Goal: Task Accomplishment & Management: Manage account settings

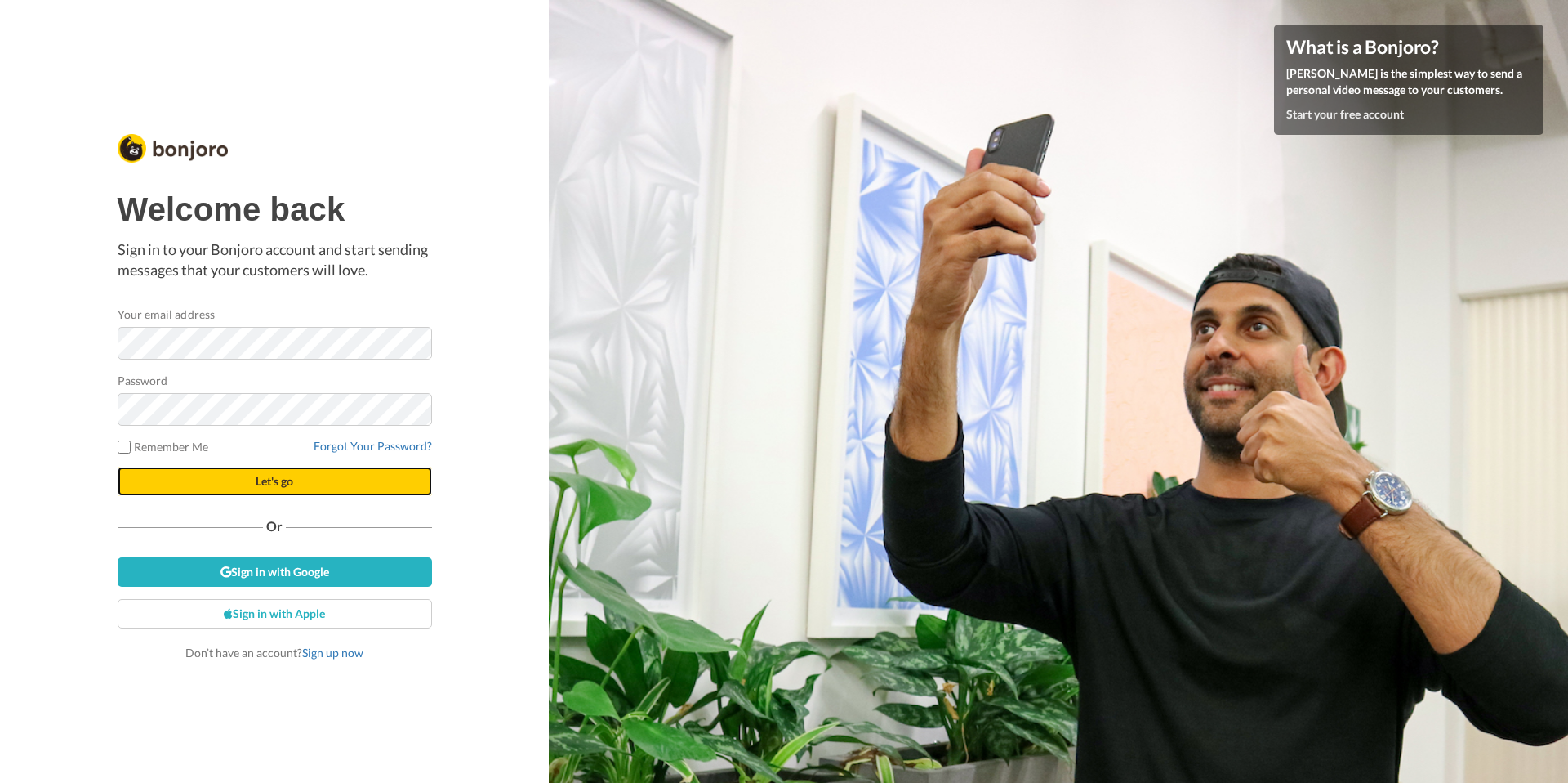
click at [228, 494] on button "Let's go" at bounding box center [274, 481] width 314 height 30
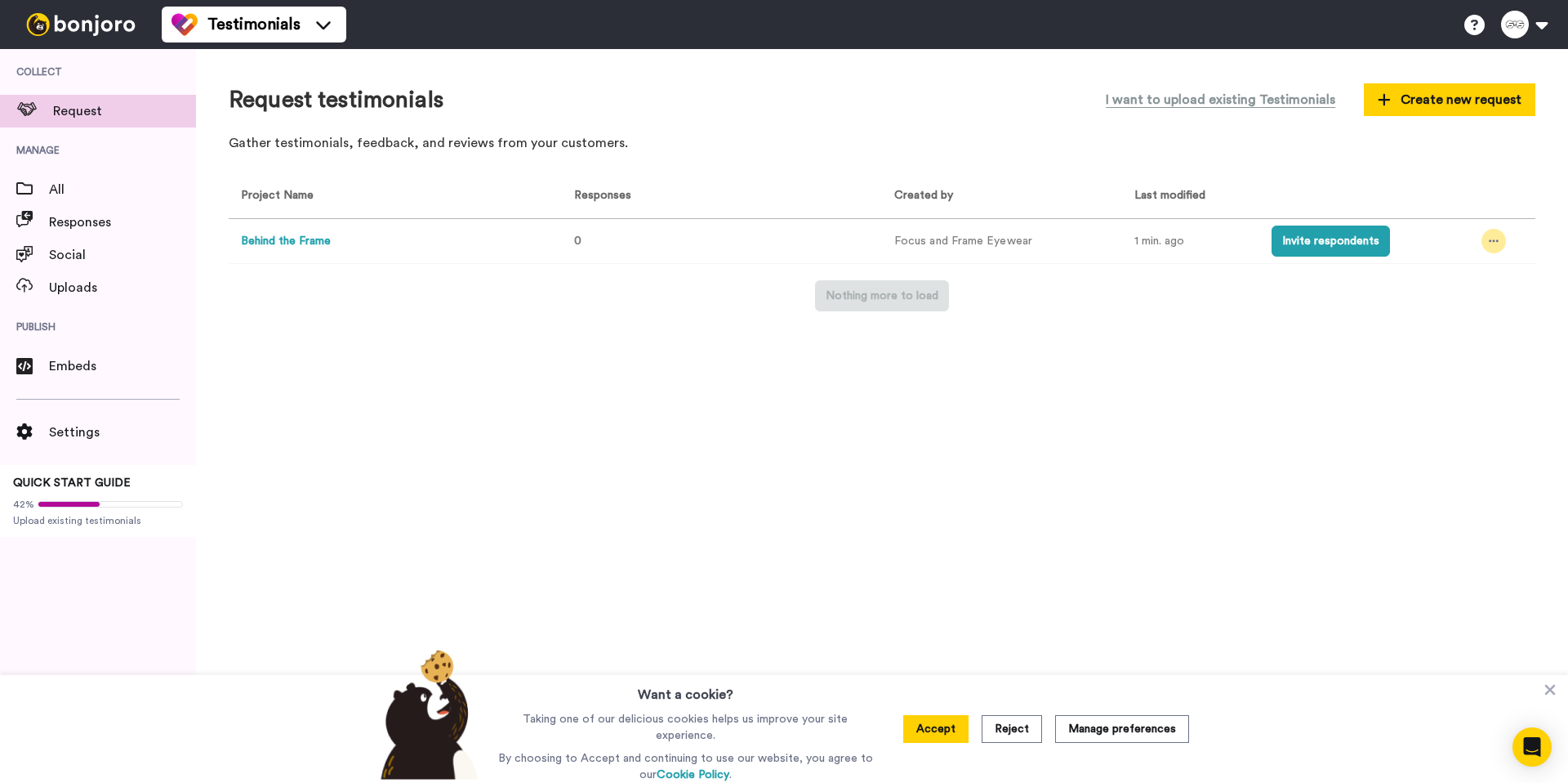
click at [1489, 245] on icon at bounding box center [1494, 241] width 10 height 11
click at [1453, 356] on span "Edit project" at bounding box center [1455, 360] width 63 height 11
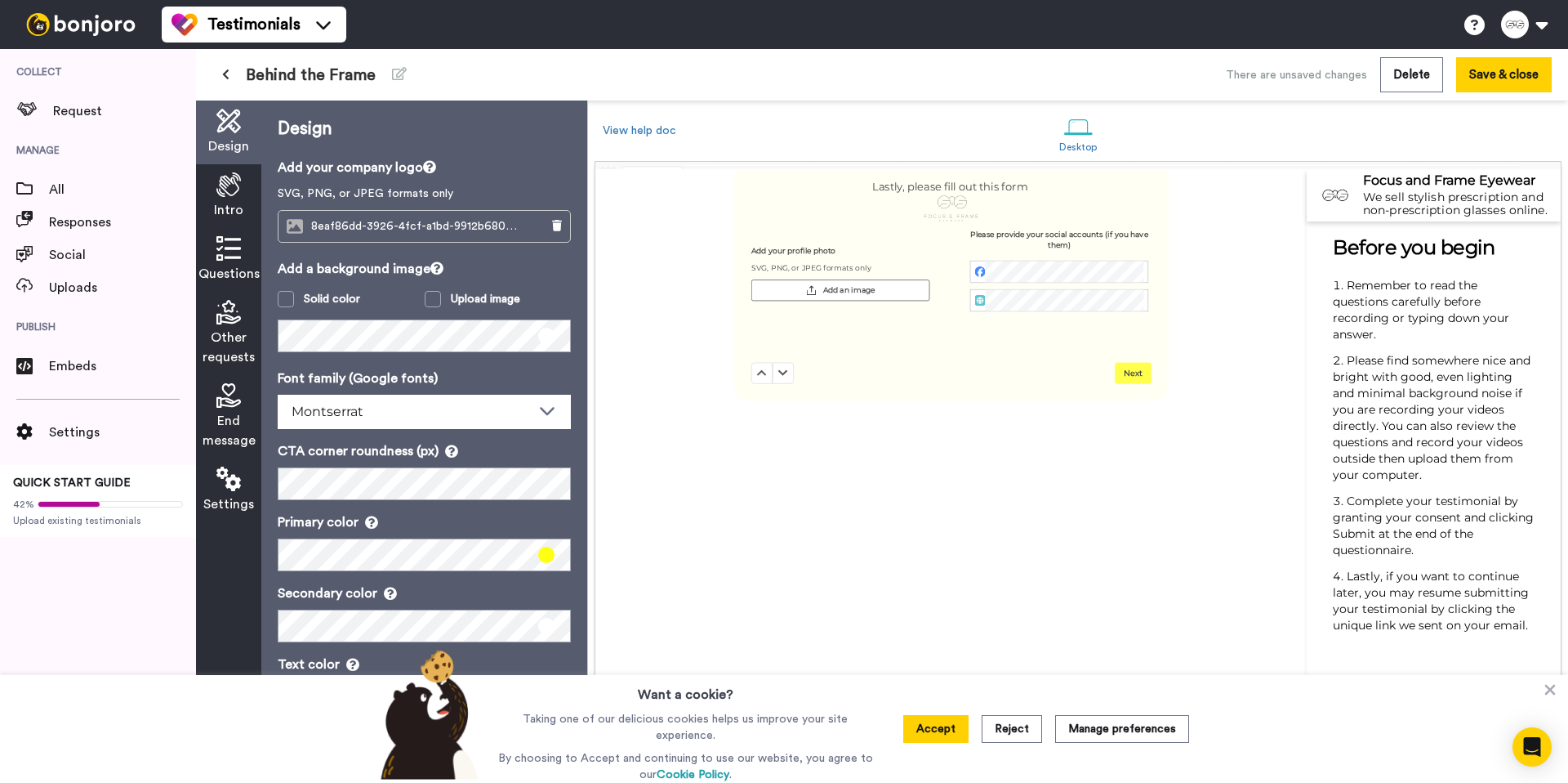
scroll to position [2562, 0]
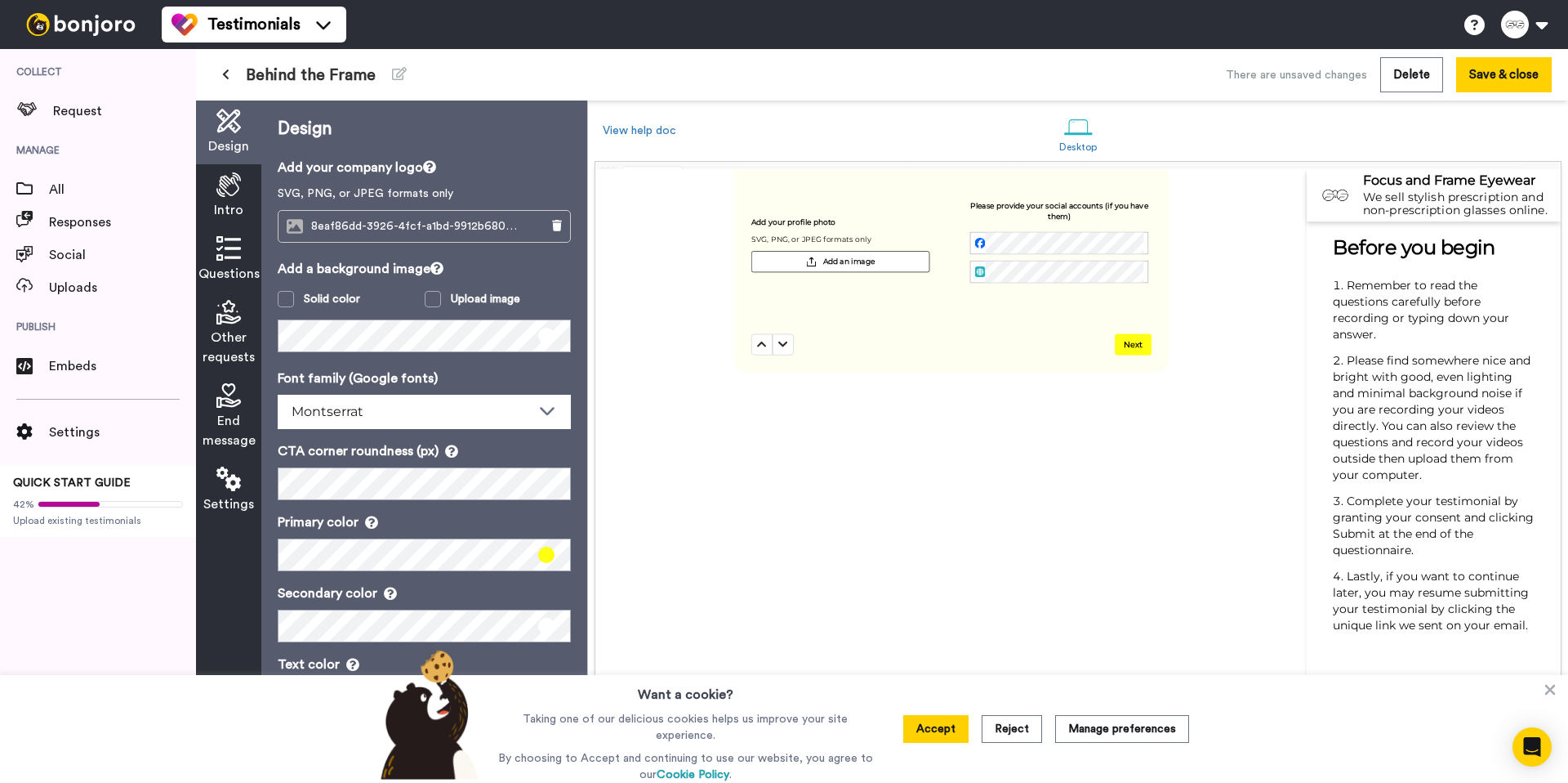
click at [220, 422] on span "End message" at bounding box center [229, 430] width 53 height 39
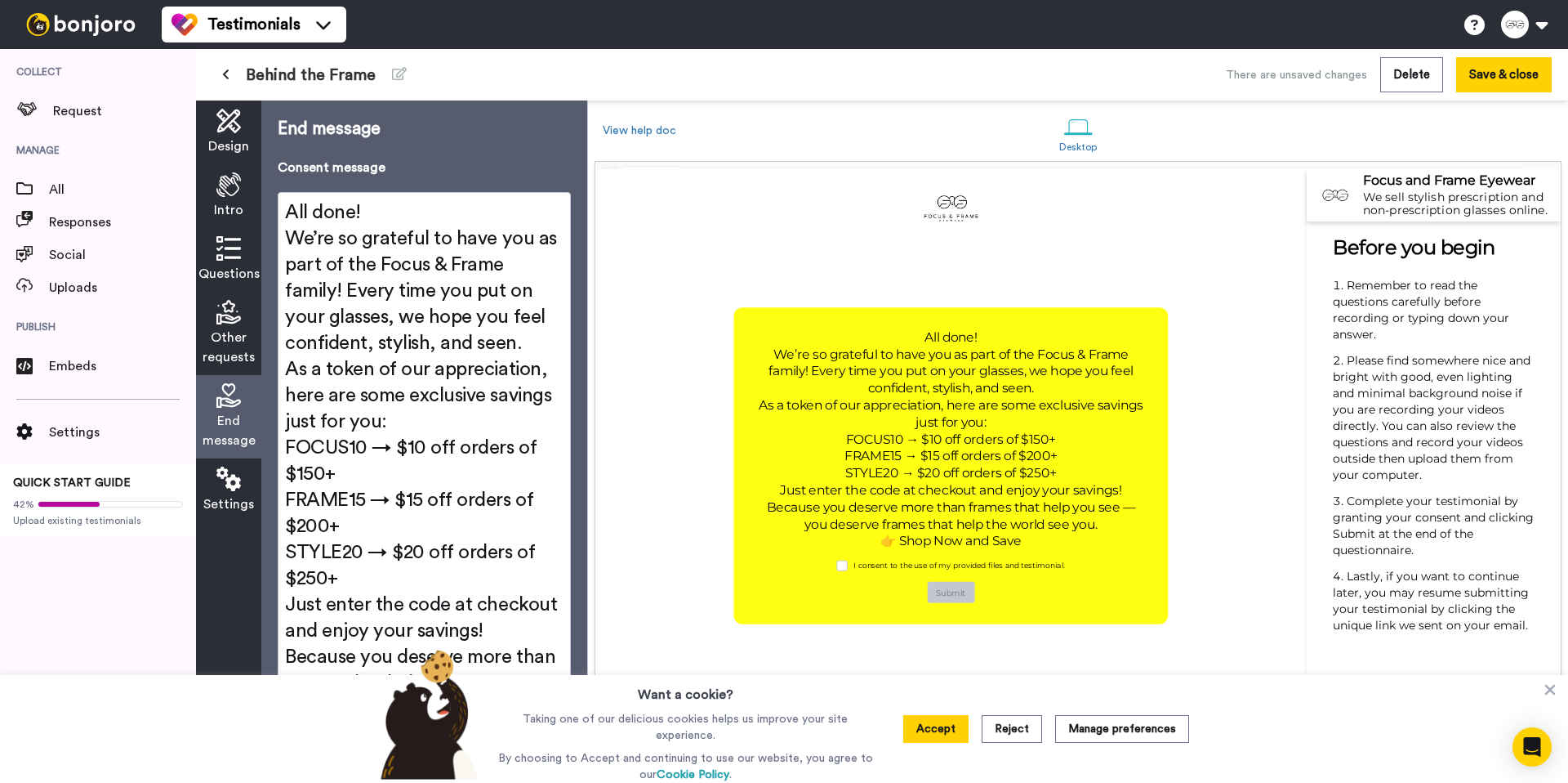
scroll to position [2937, 0]
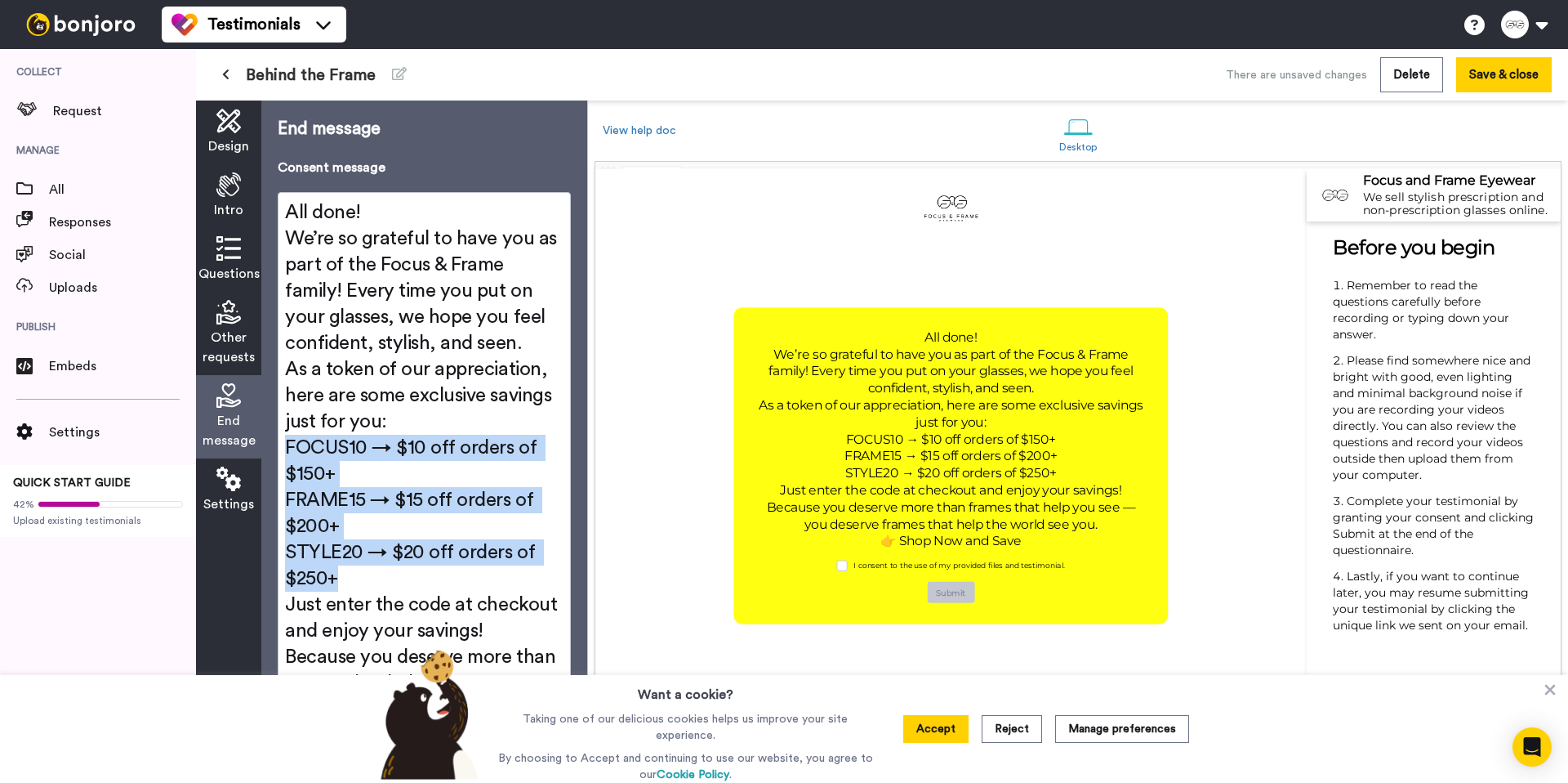
drag, startPoint x: 387, startPoint y: 577, endPoint x: 244, endPoint y: 444, distance: 195.3
click at [244, 444] on div "Design Intro Questions Other requests End message Settings End message Consent …" at bounding box center [391, 441] width 391 height 683
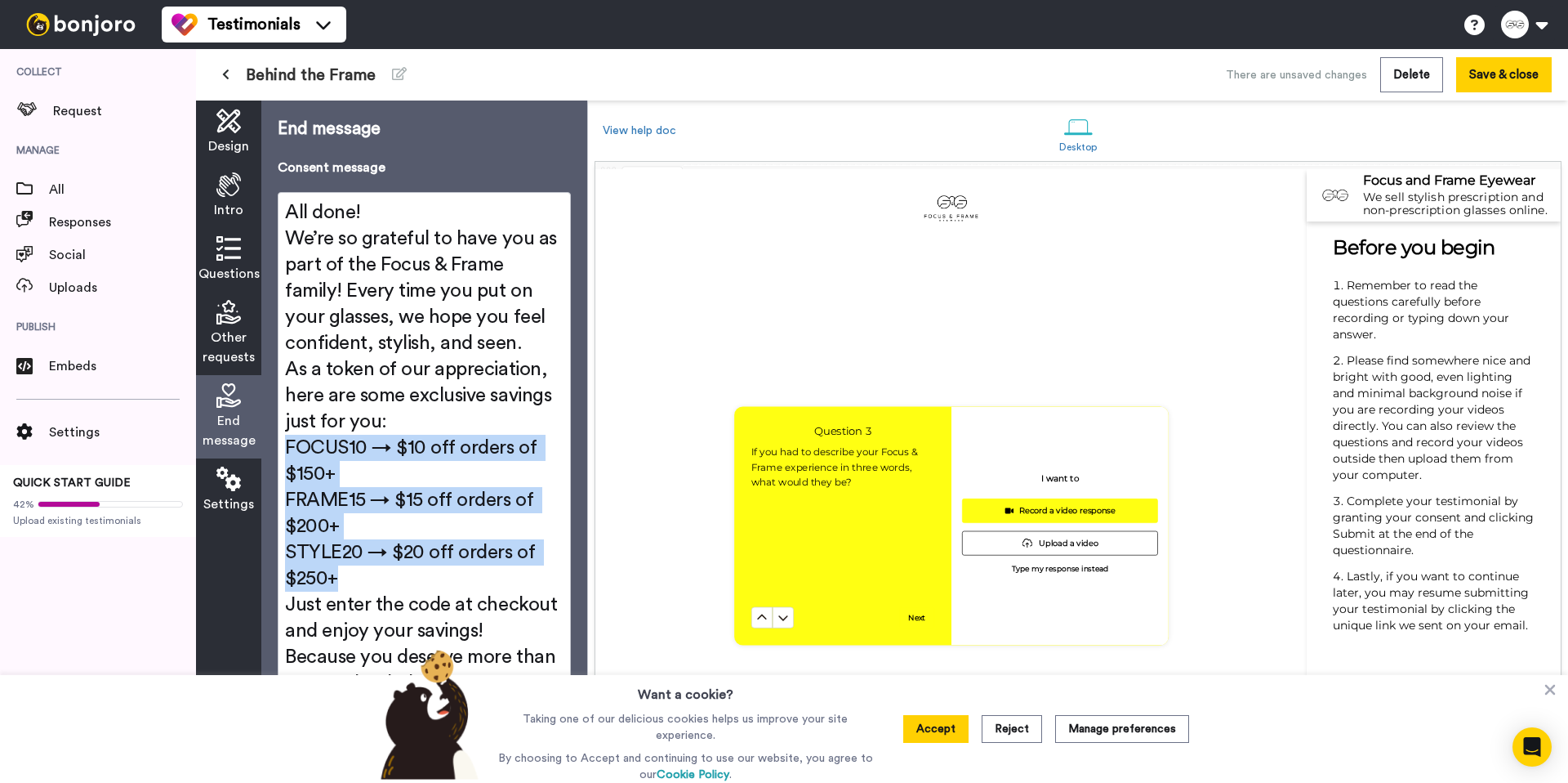
scroll to position [1701, 0]
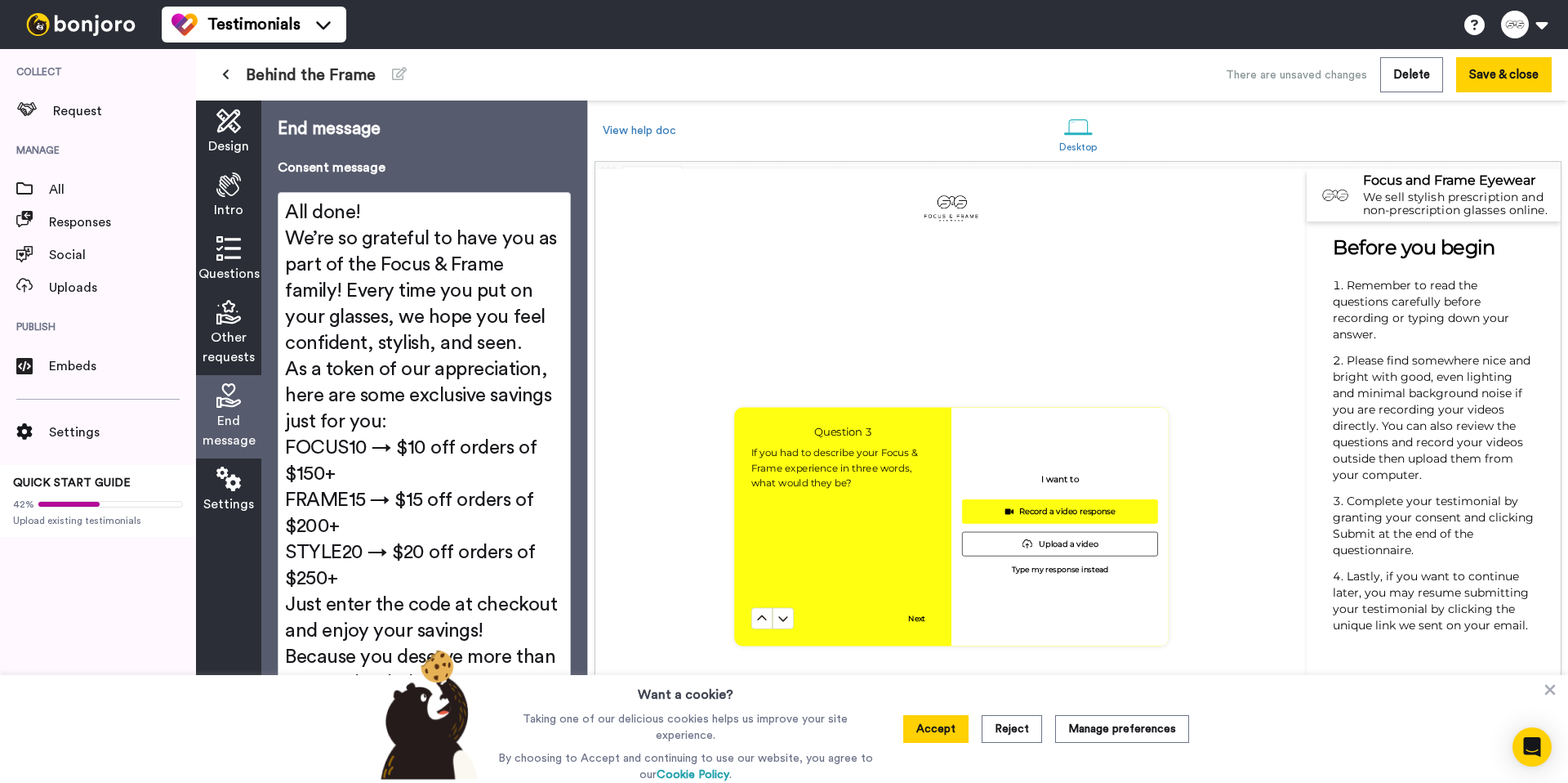
click at [390, 304] on span "We’re so grateful to have you as part of the Focus & Frame family! Every time y…" at bounding box center [423, 291] width 276 height 124
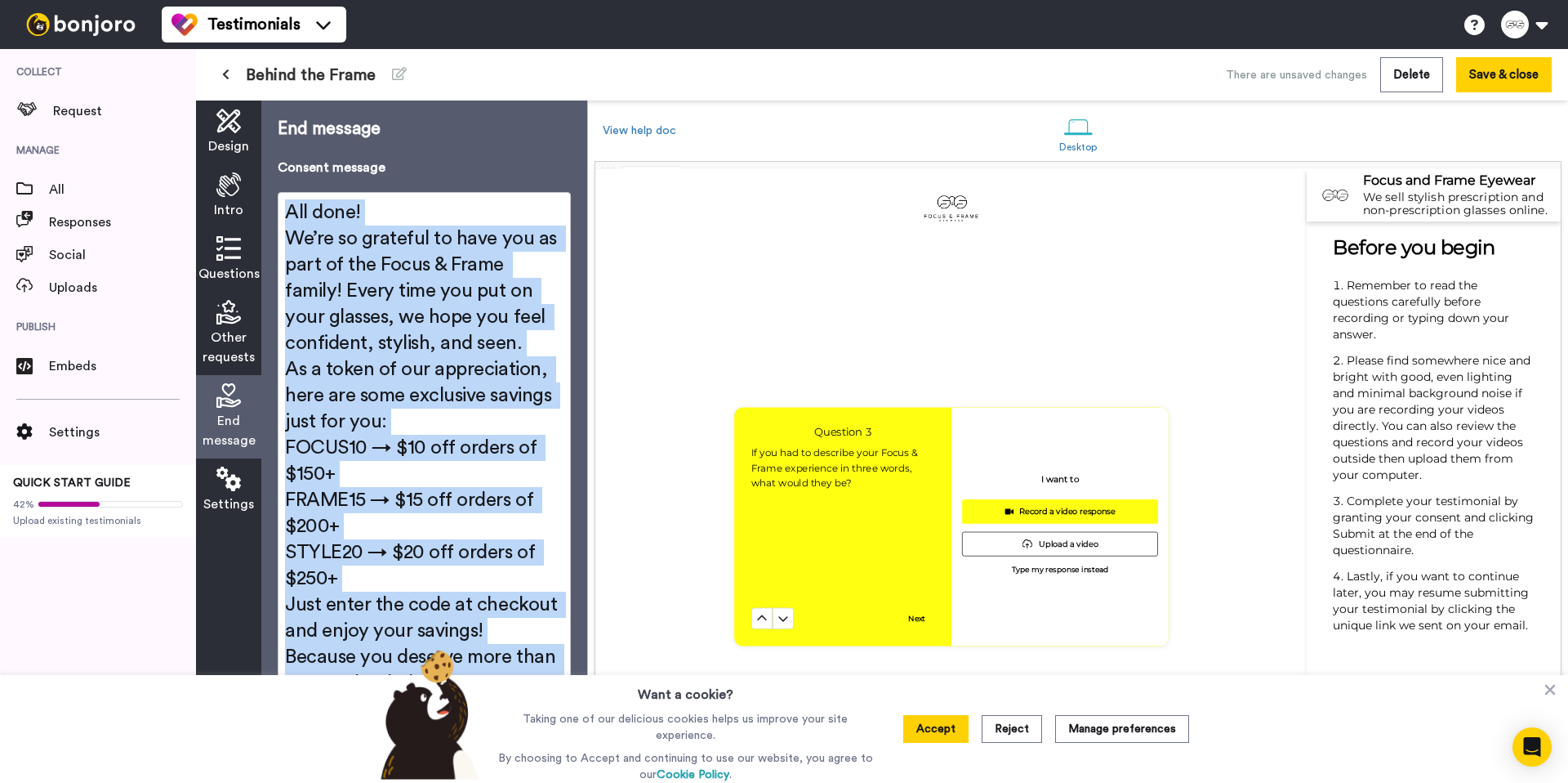
drag, startPoint x: 308, startPoint y: 217, endPoint x: 424, endPoint y: 583, distance: 383.9
click at [449, 694] on body "Testimonials Switch to Video messaging Try me for free! Testimonials Settings D…" at bounding box center [784, 392] width 1568 height 783
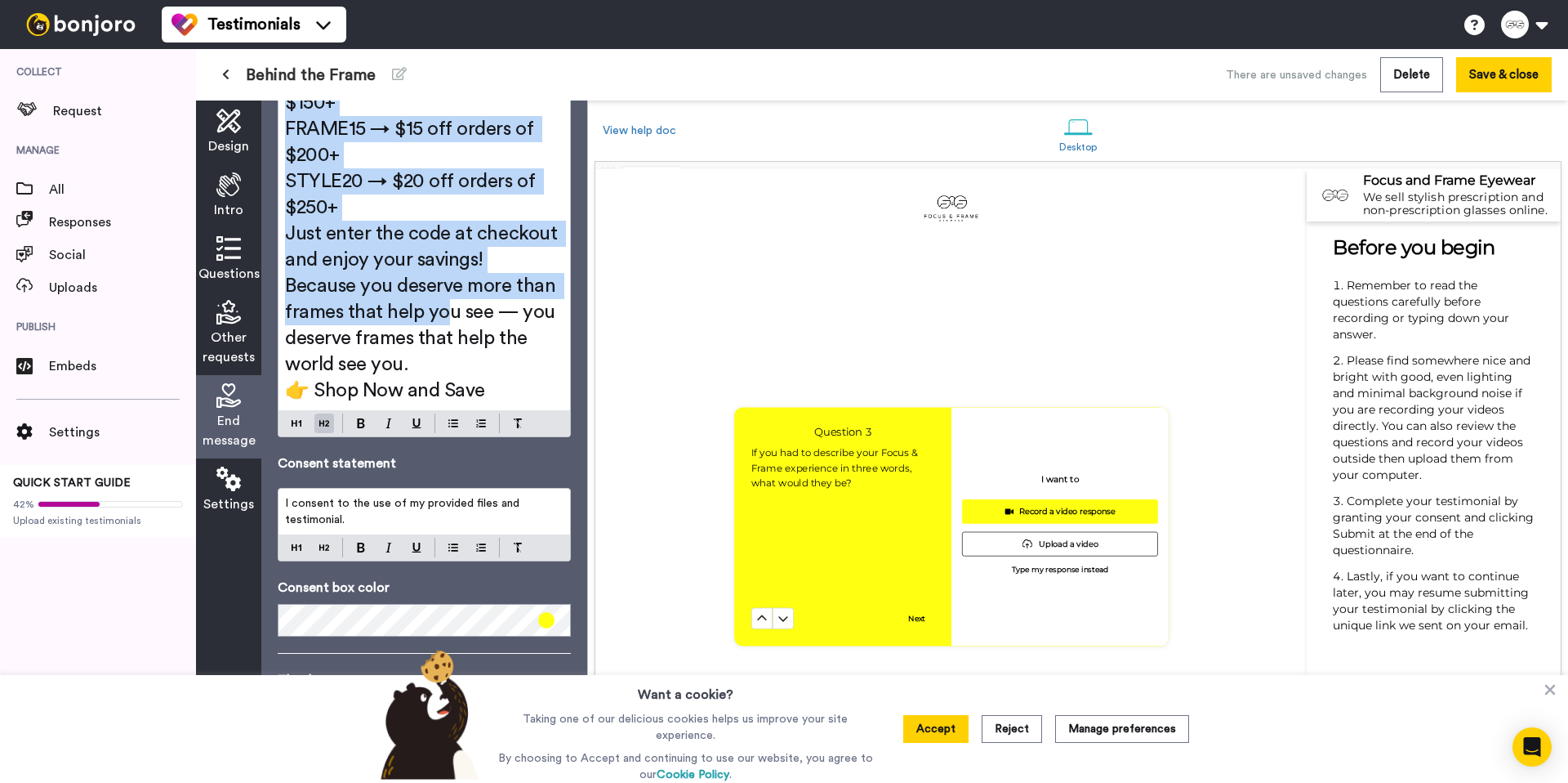
scroll to position [376, 0]
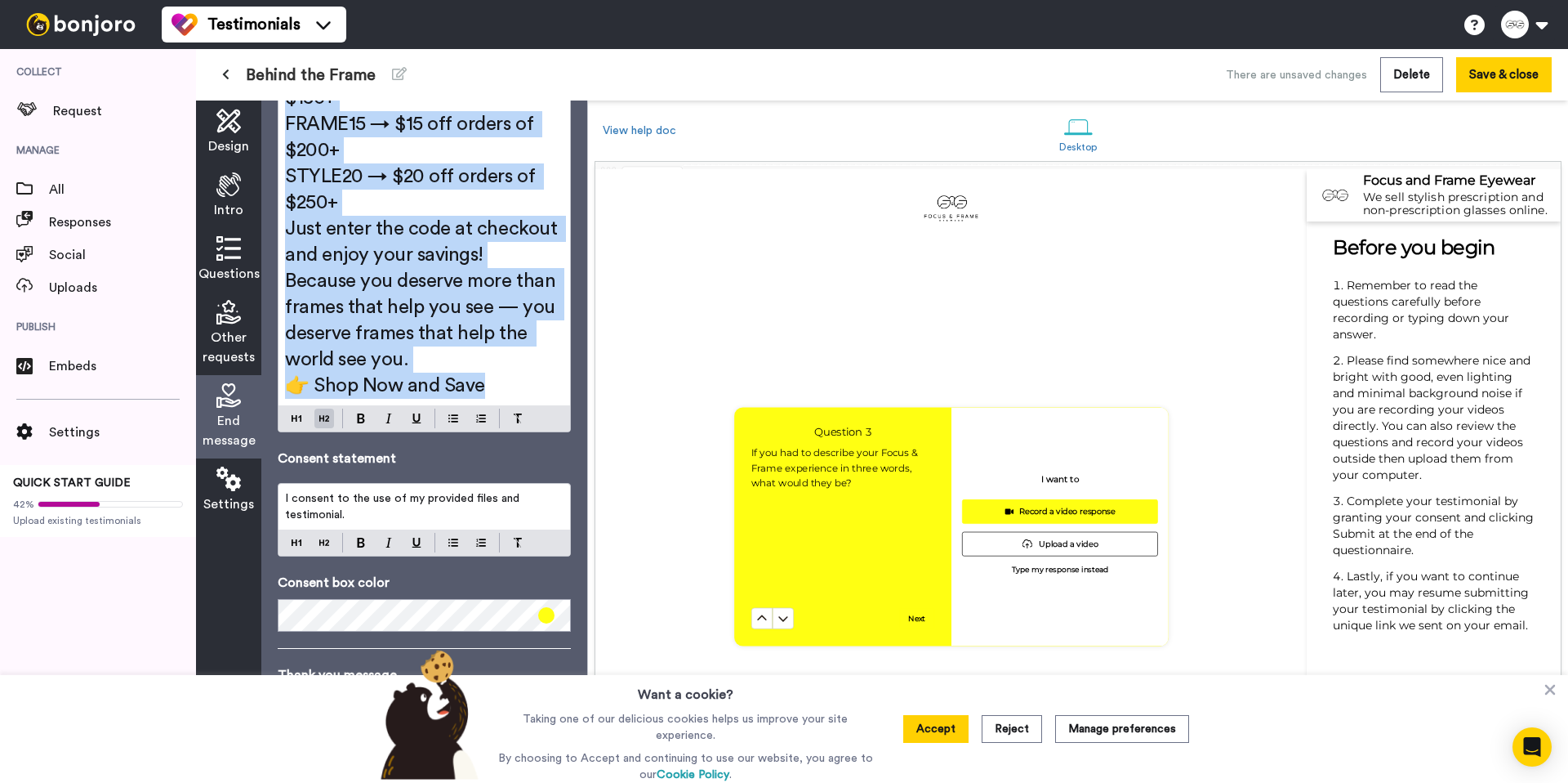
click at [484, 390] on h2 "👉 Shop Now and Save" at bounding box center [425, 385] width 279 height 26
copy div "All done! We’re so grateful to have you as part of the Focus & Frame family! Ev…"
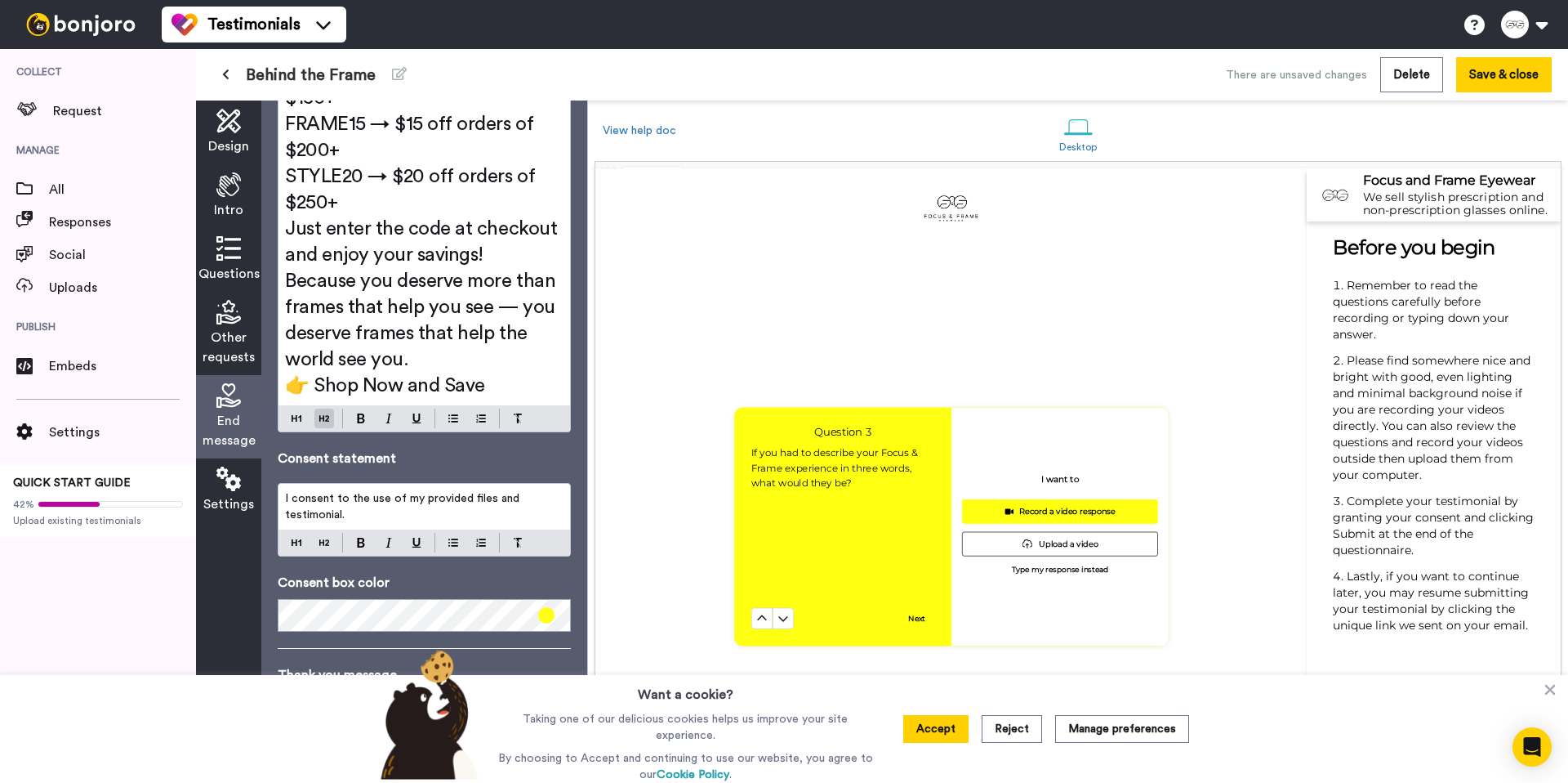
scroll to position [1702, 0]
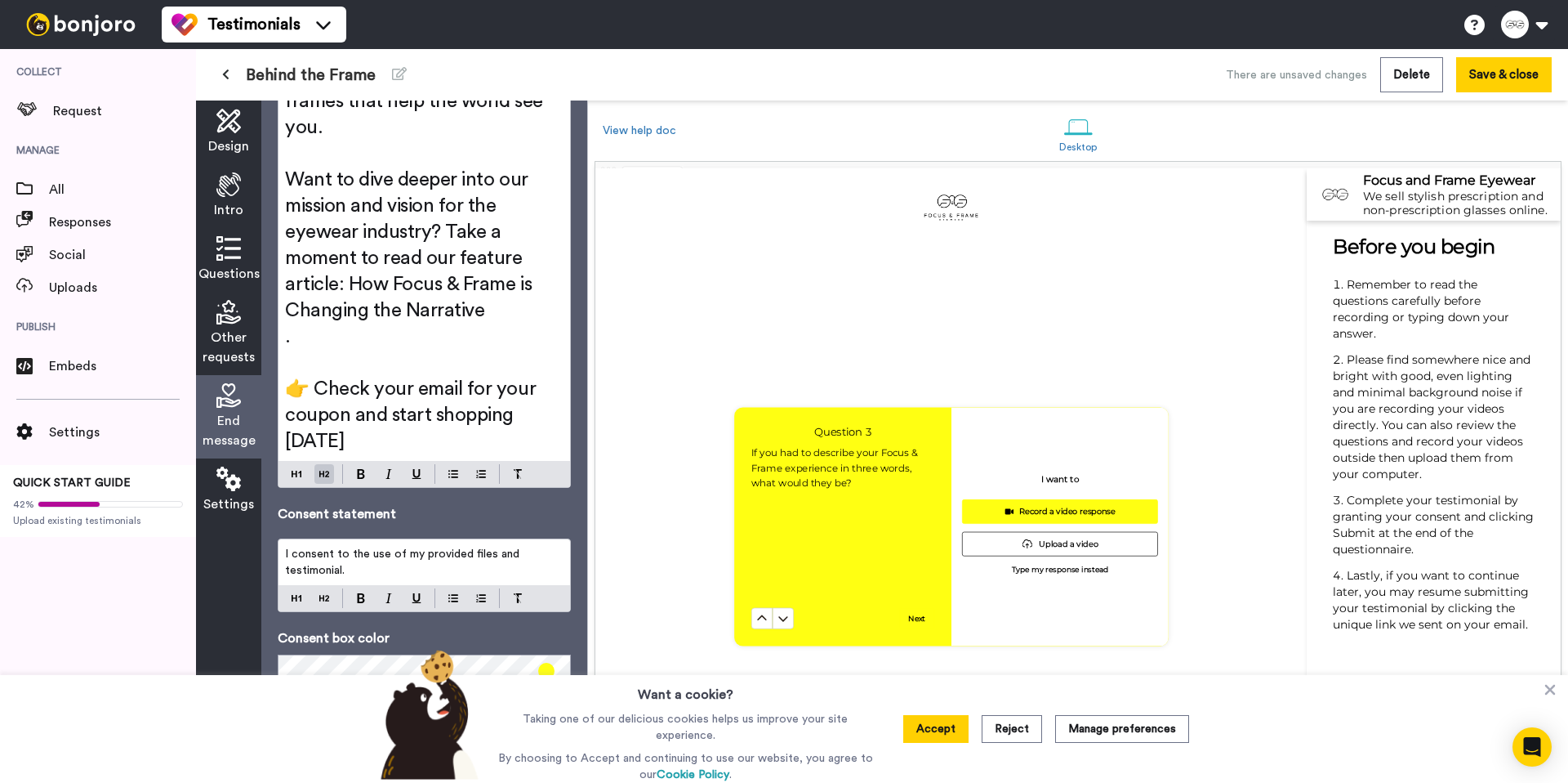
click at [315, 392] on span "👉 Check your email for your coupon and start shopping today" at bounding box center [413, 414] width 256 height 72
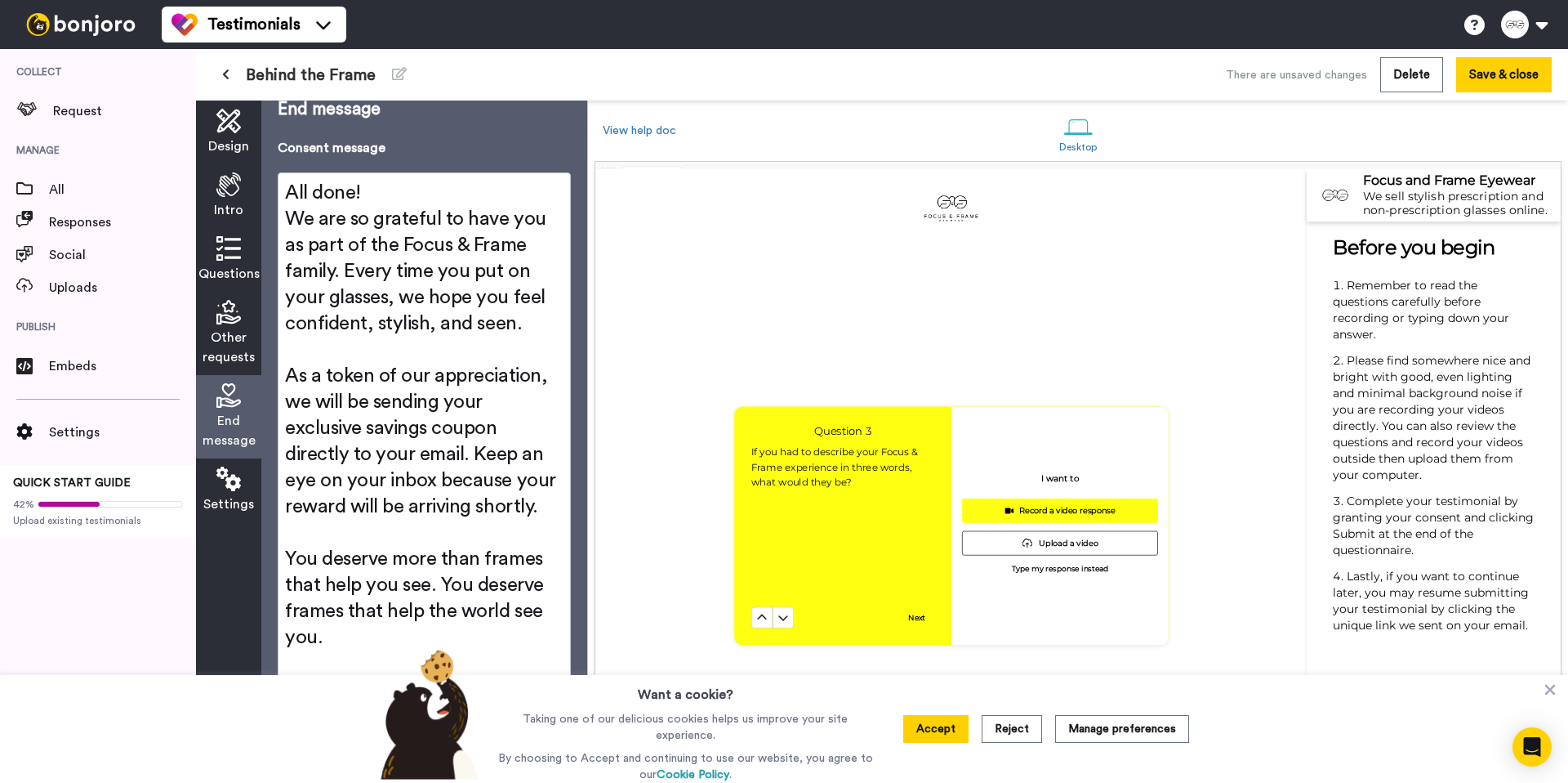
scroll to position [0, 0]
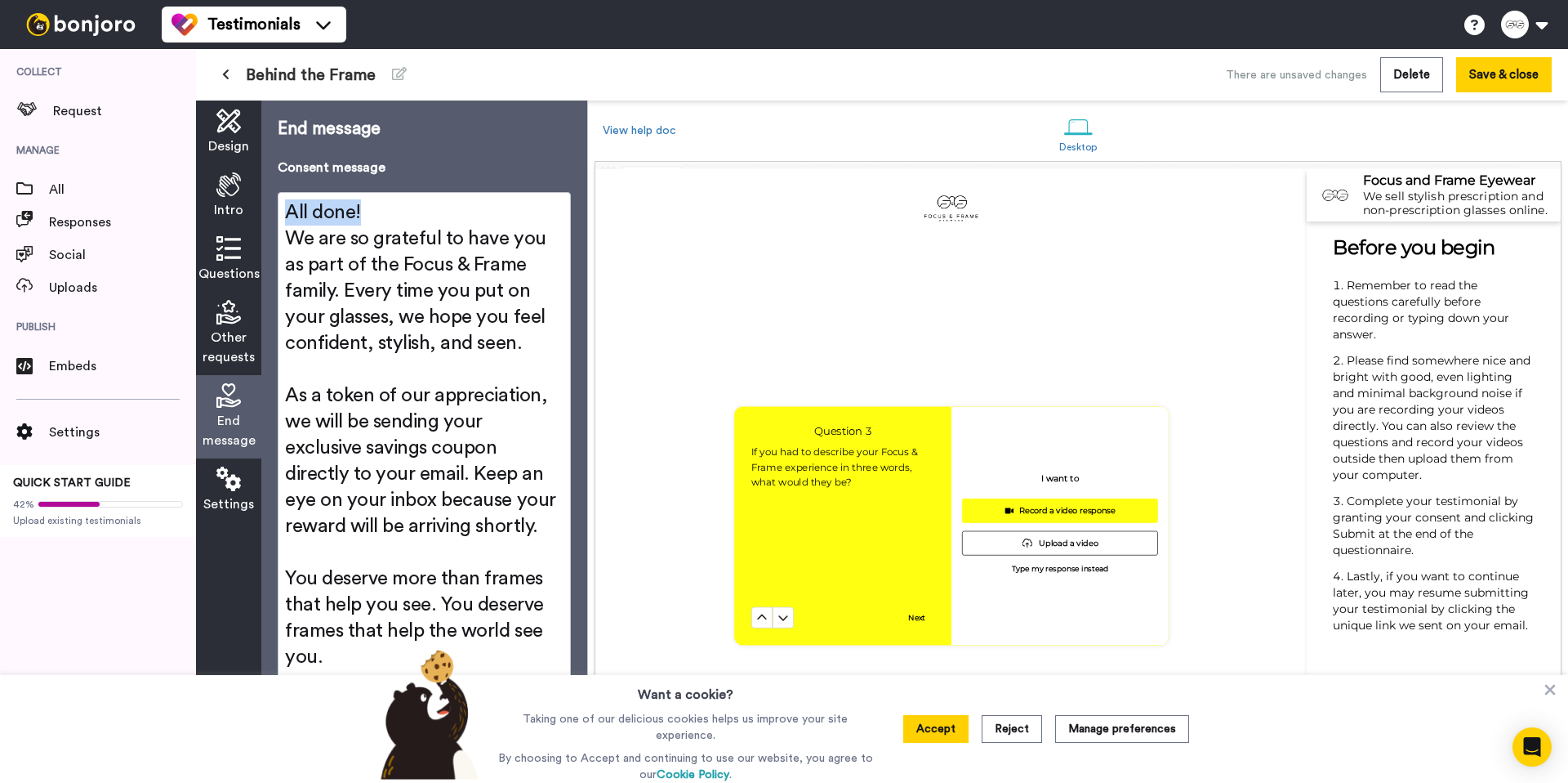
drag, startPoint x: 401, startPoint y: 203, endPoint x: 275, endPoint y: 215, distance: 126.6
click at [278, 212] on div "All done! We are so grateful to have you as part of the Focus & Frame family. E…" at bounding box center [424, 591] width 293 height 799
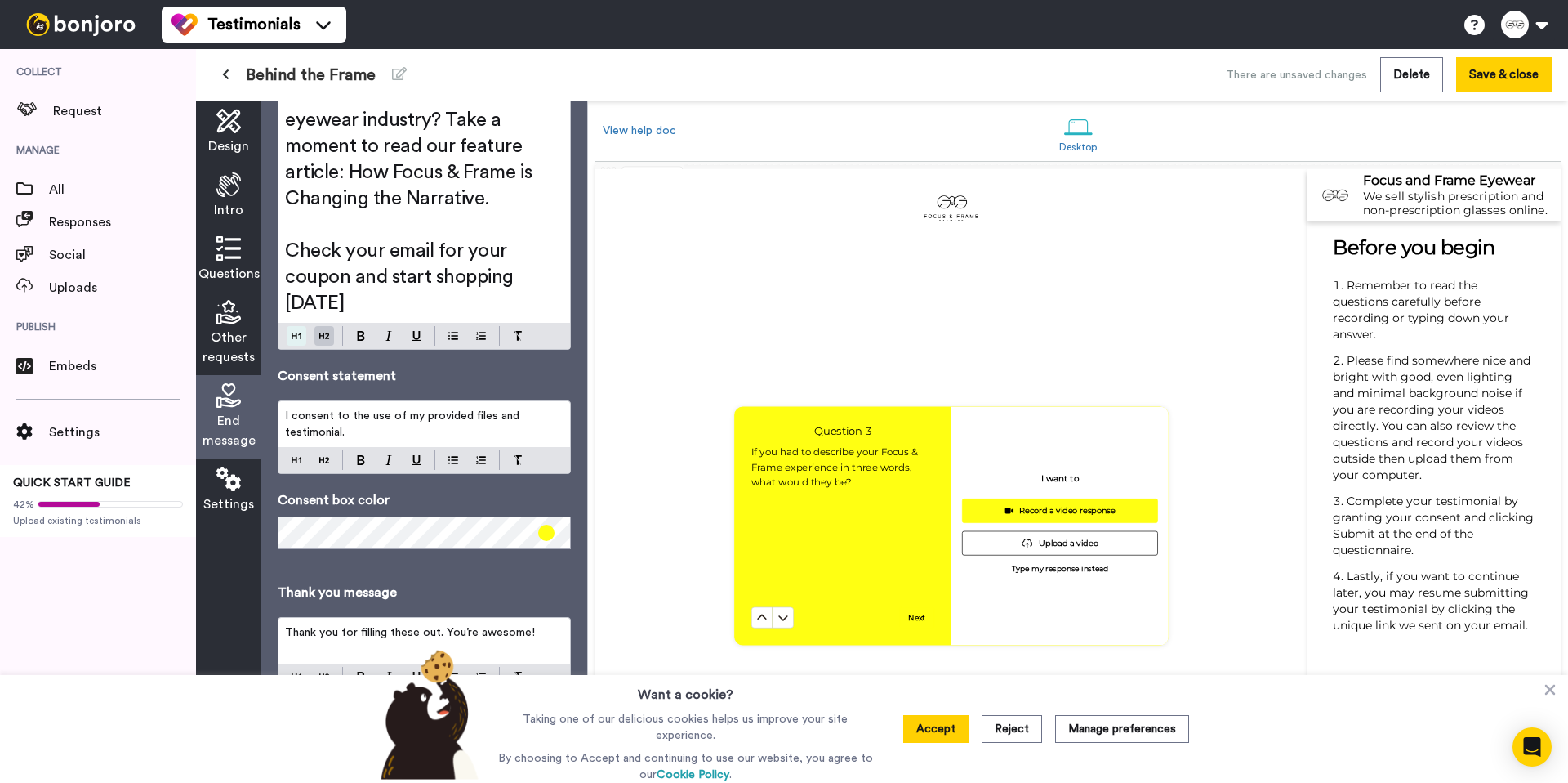
scroll to position [648, 0]
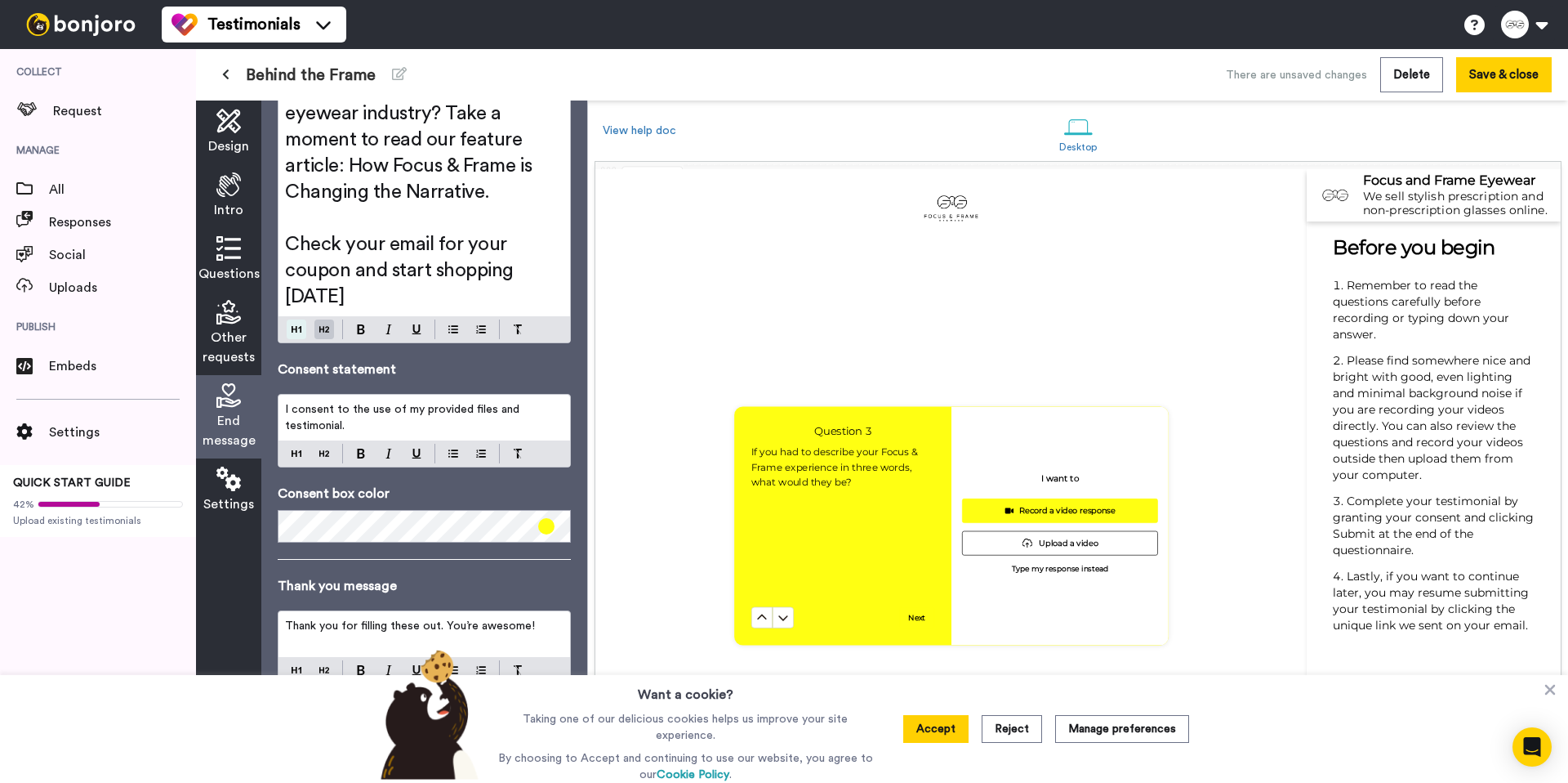
click at [296, 336] on img at bounding box center [297, 329] width 10 height 13
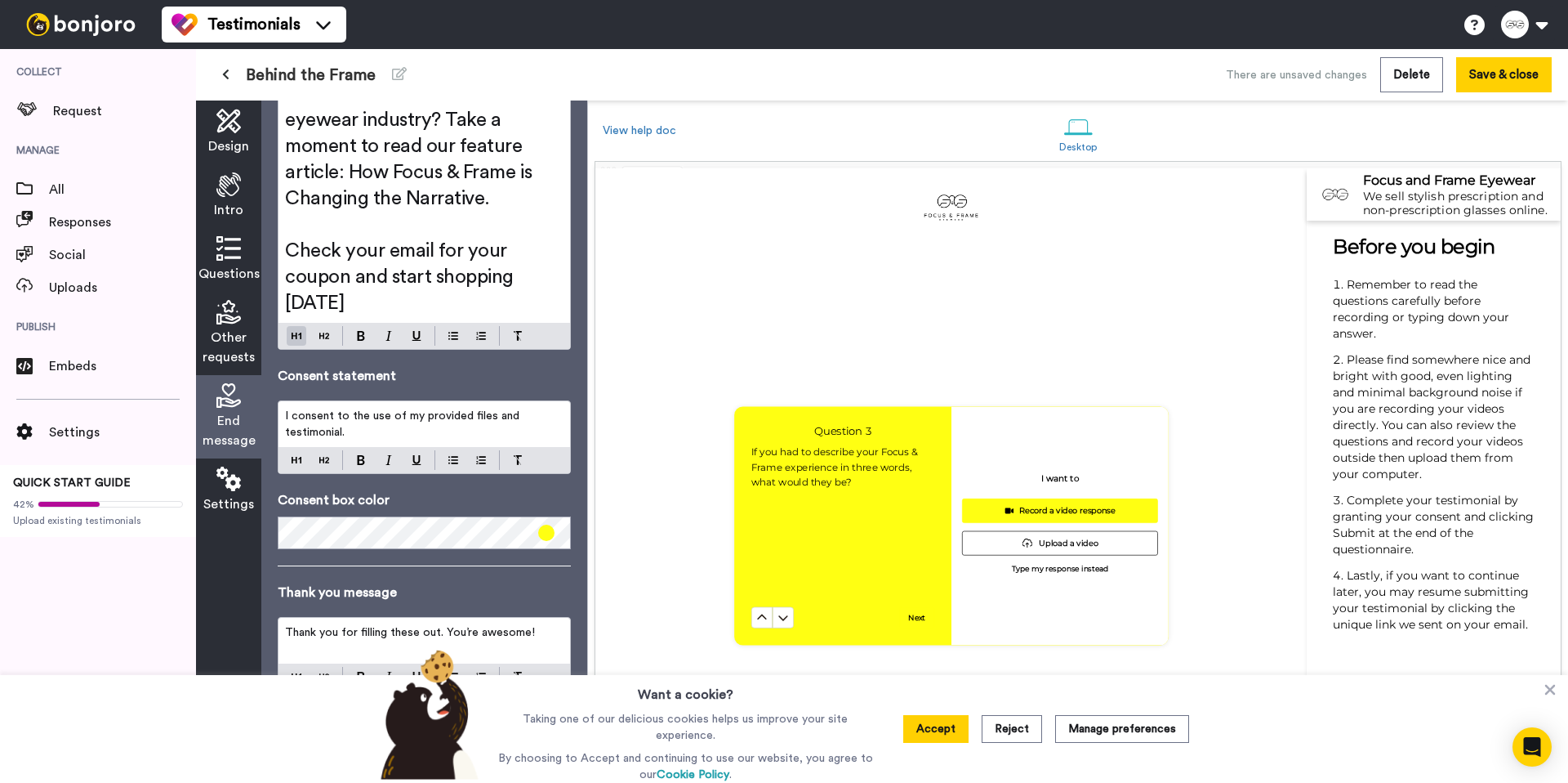
scroll to position [680, 0]
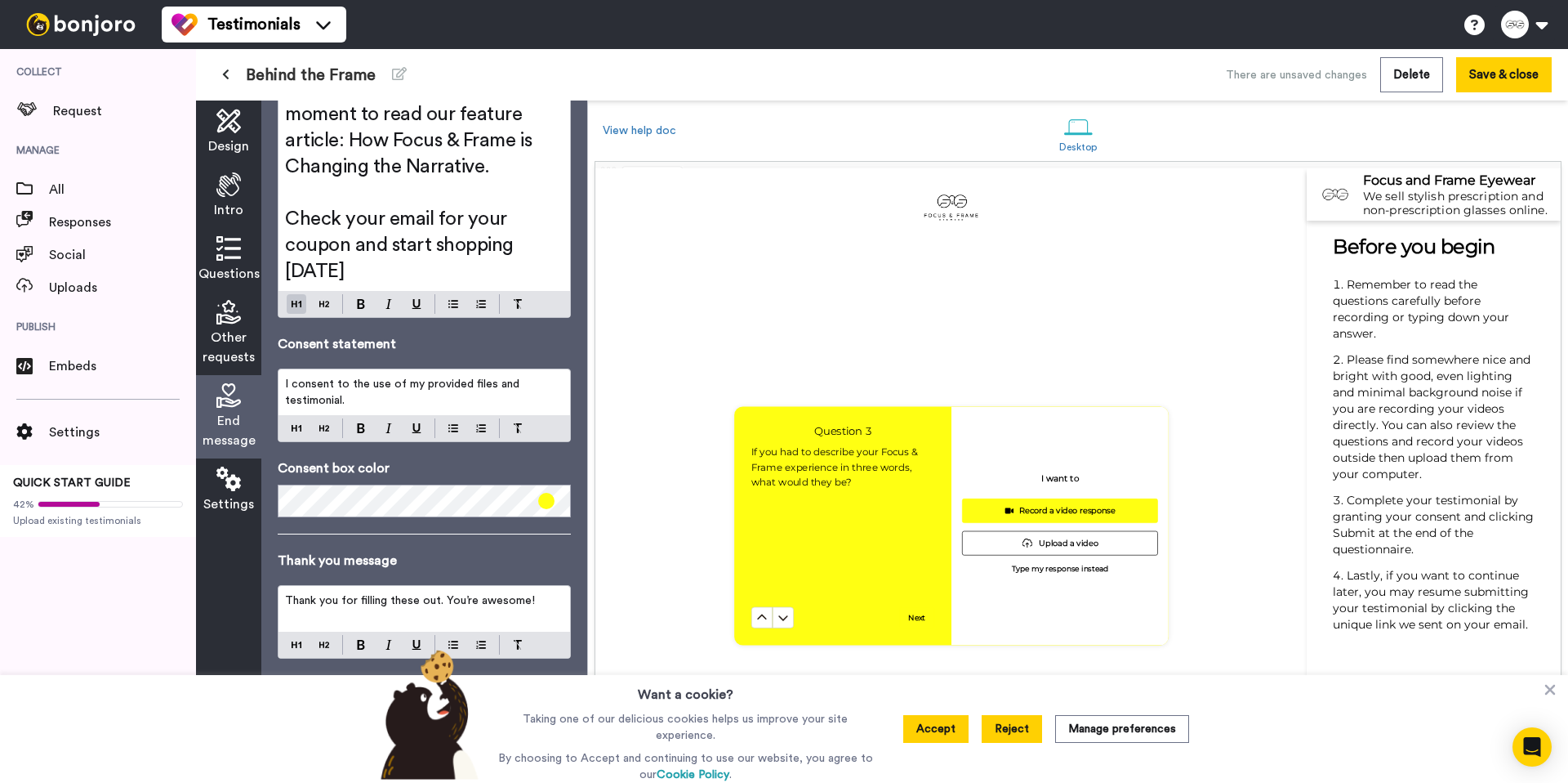
click at [1026, 736] on button "Reject" at bounding box center [1012, 729] width 60 height 28
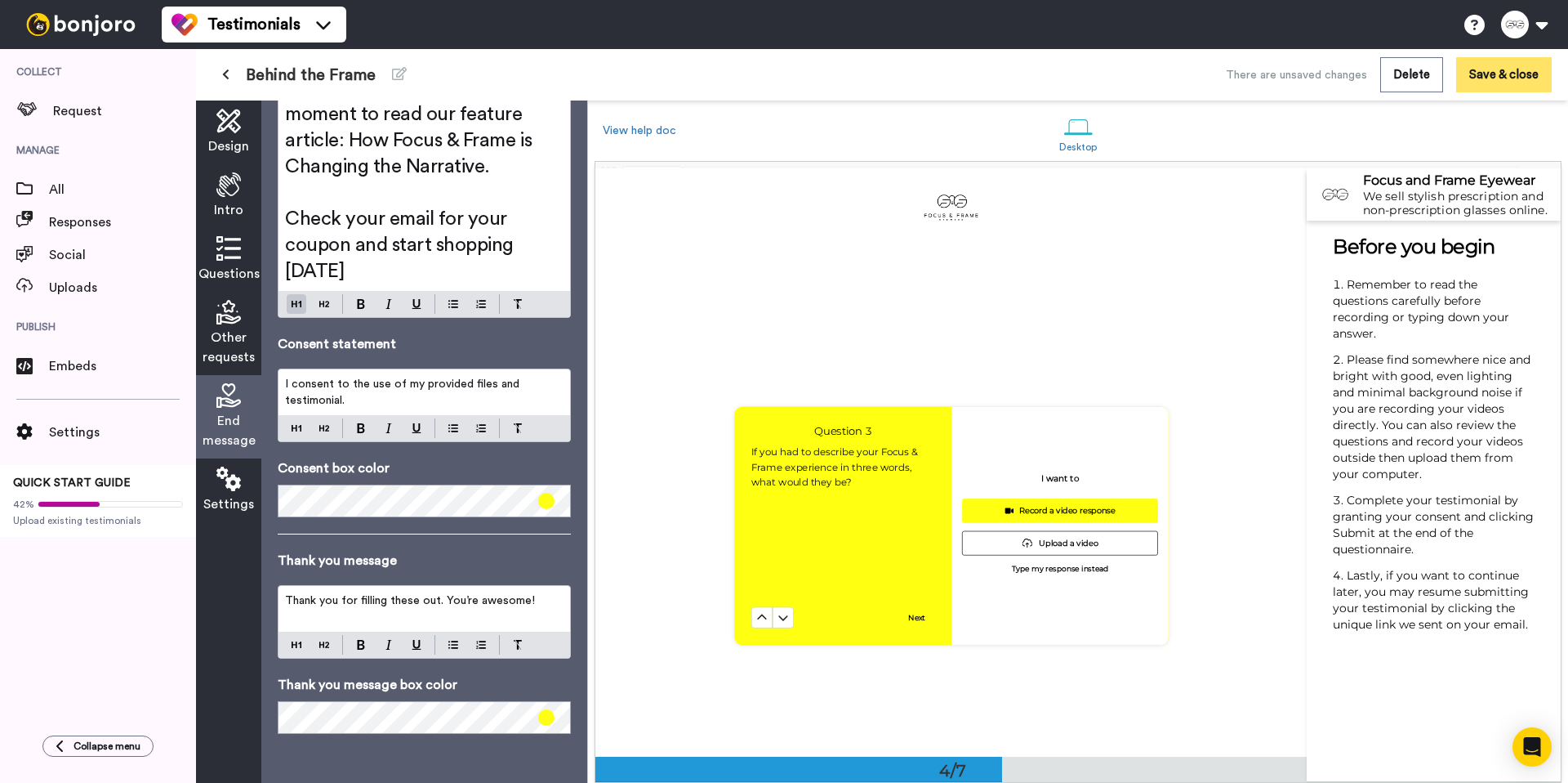
click at [1486, 71] on button "Save & close" at bounding box center [1504, 74] width 95 height 35
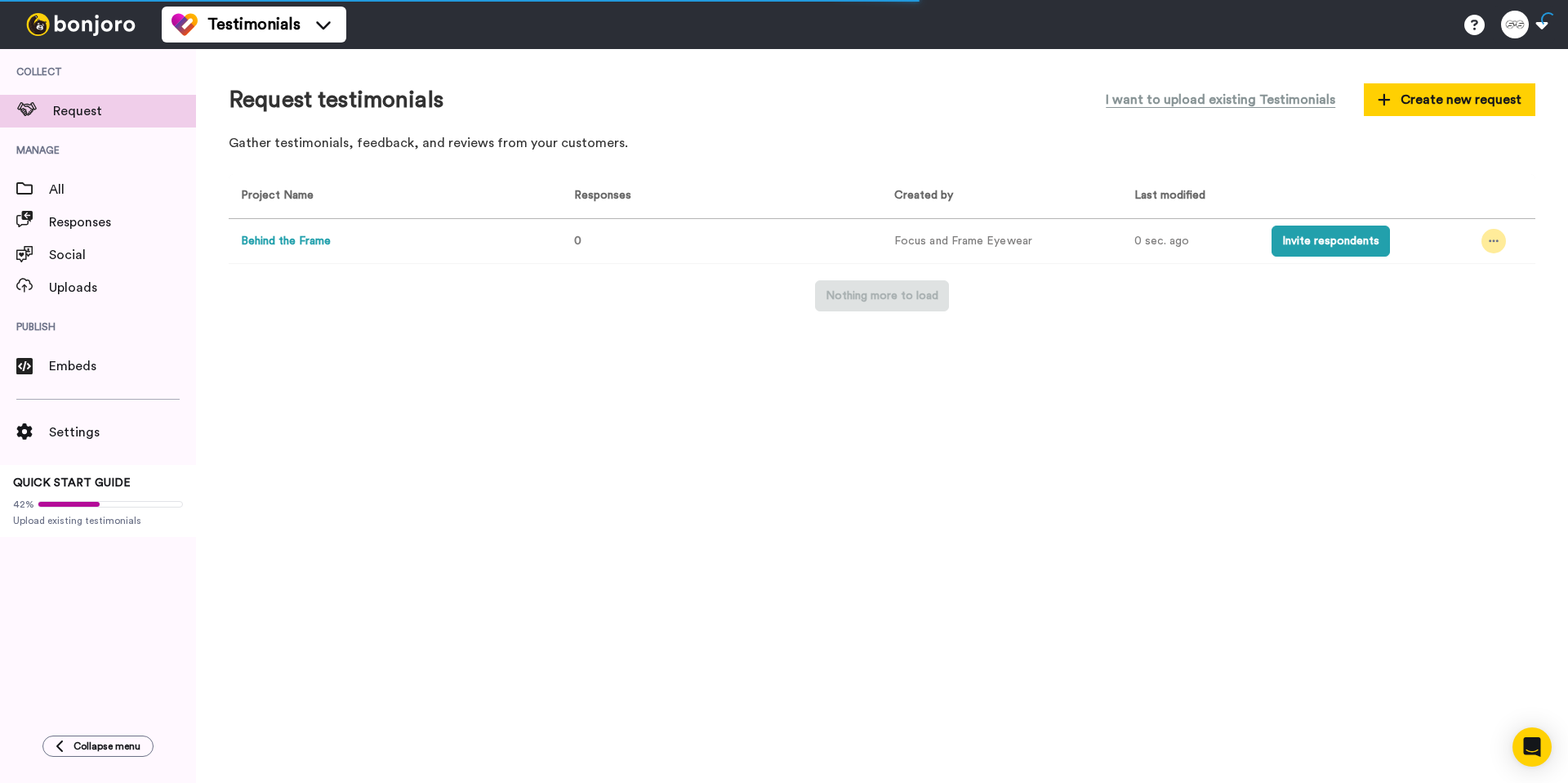
click at [1495, 239] on icon at bounding box center [1494, 241] width 10 height 11
click at [1465, 356] on span "Edit project" at bounding box center [1455, 360] width 63 height 11
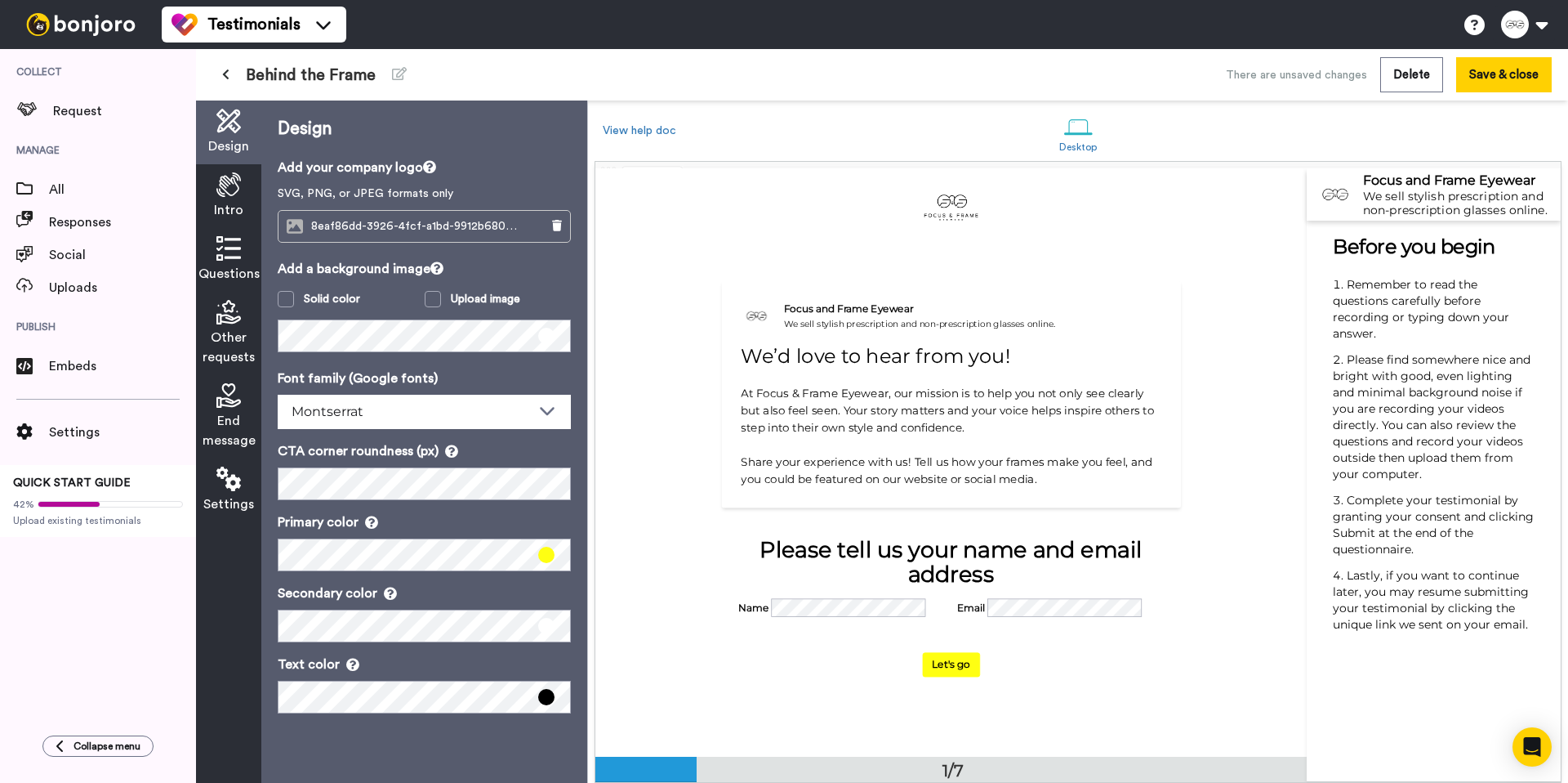
click at [461, 229] on span "8eaf86dd-3926-4fcf-a1bd-9912b68062ce.png" at bounding box center [418, 226] width 215 height 14
click at [288, 224] on icon at bounding box center [294, 226] width 16 height 14
click at [465, 224] on span "8eaf86dd-3926-4fcf-a1bd-9912b68062ce.png" at bounding box center [418, 226] width 215 height 14
click at [229, 73] on button at bounding box center [225, 74] width 27 height 30
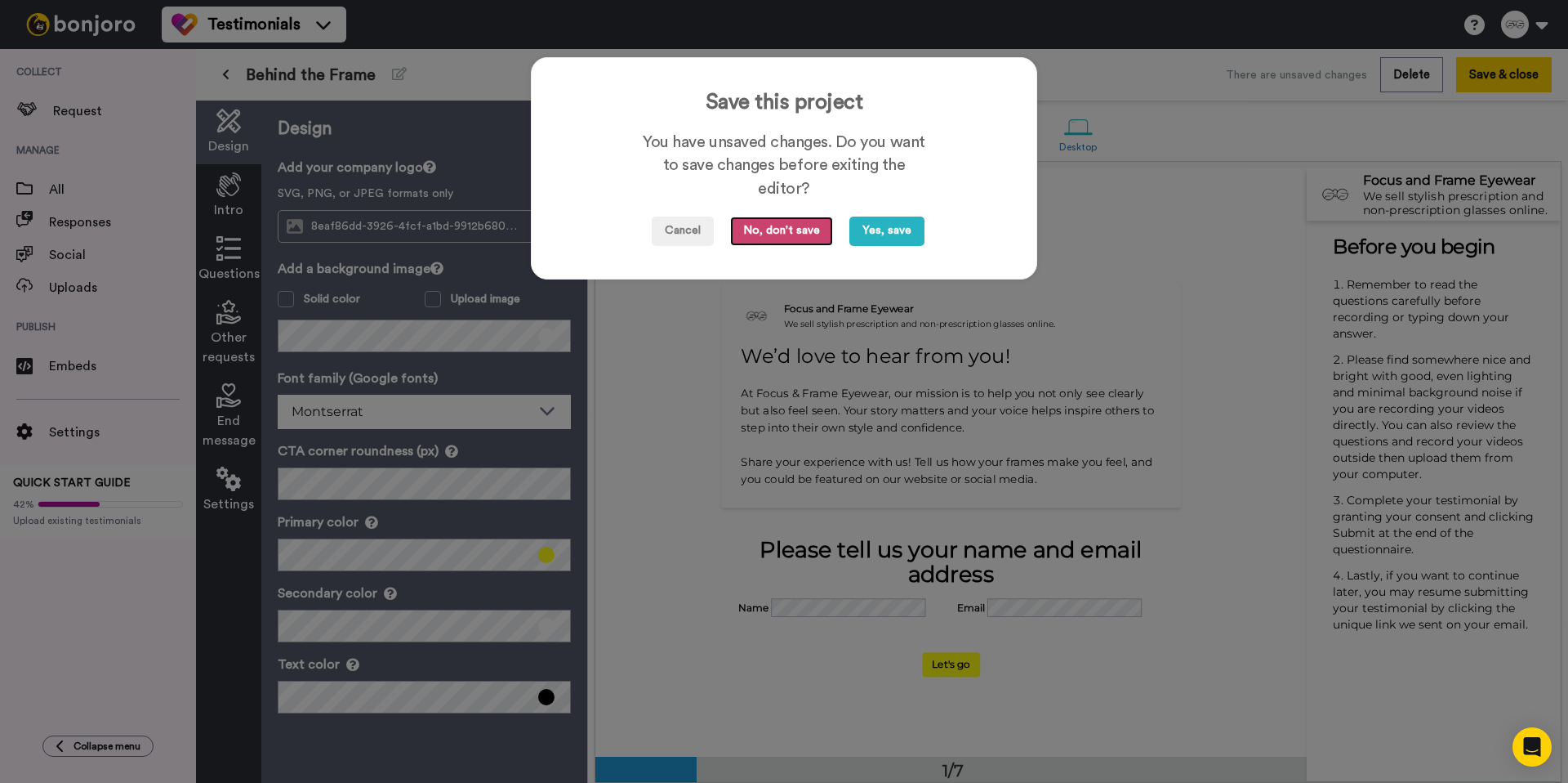
click at [790, 230] on button "No, don't save" at bounding box center [782, 231] width 103 height 30
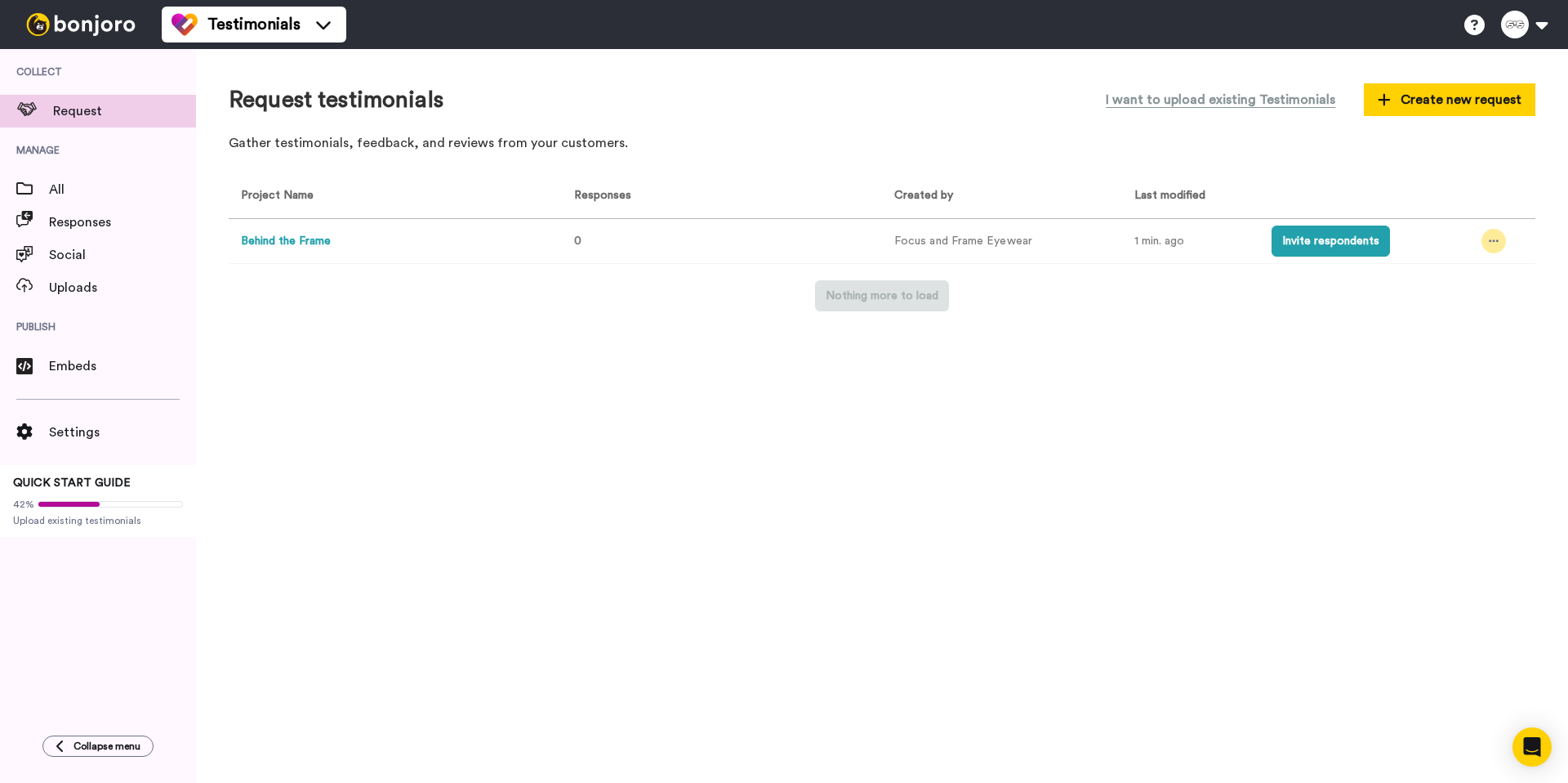
click at [1484, 239] on div at bounding box center [1494, 242] width 25 height 25
click at [1440, 359] on span "Edit project" at bounding box center [1455, 360] width 63 height 11
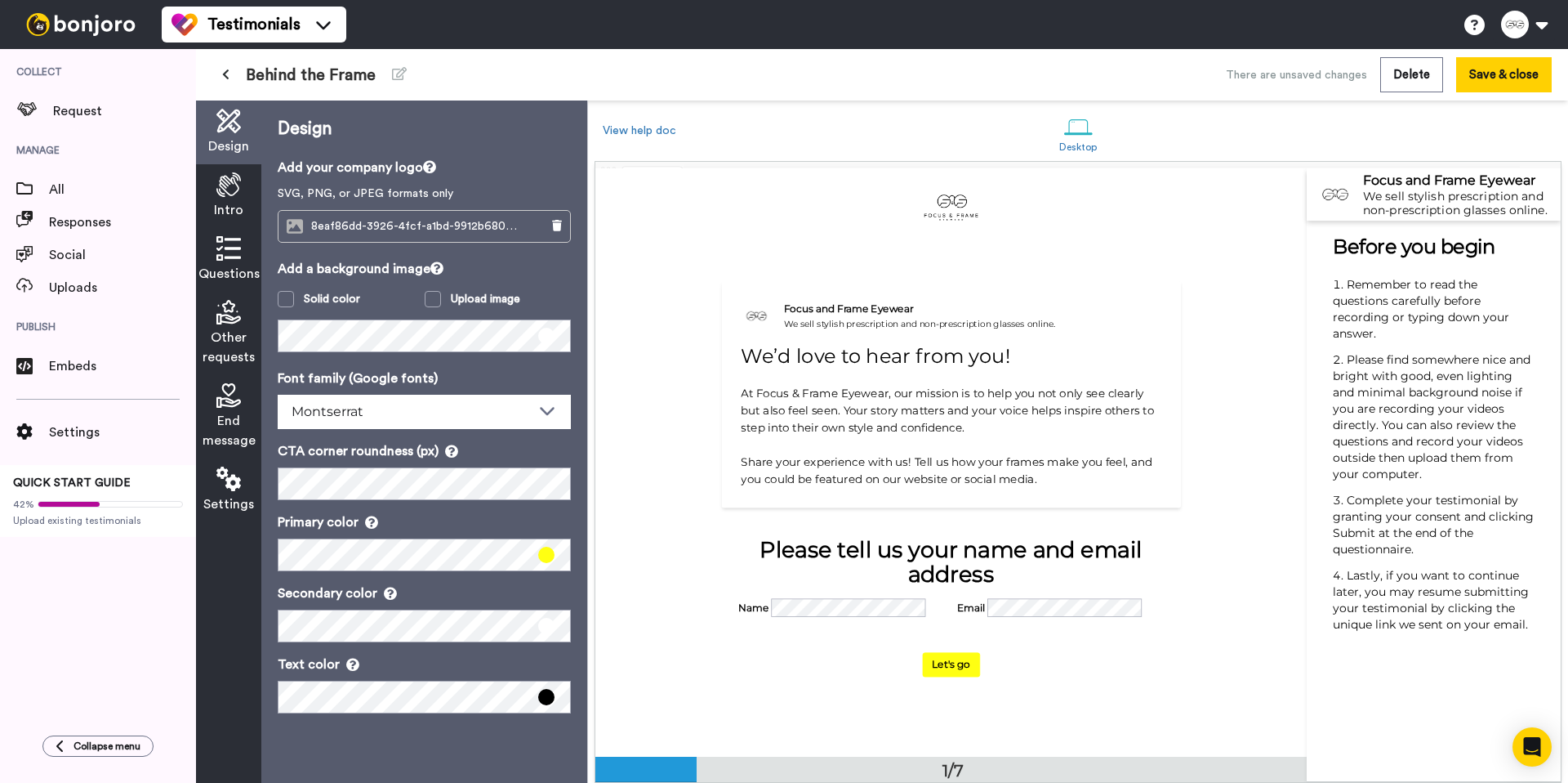
click at [223, 427] on span "End message" at bounding box center [229, 430] width 53 height 39
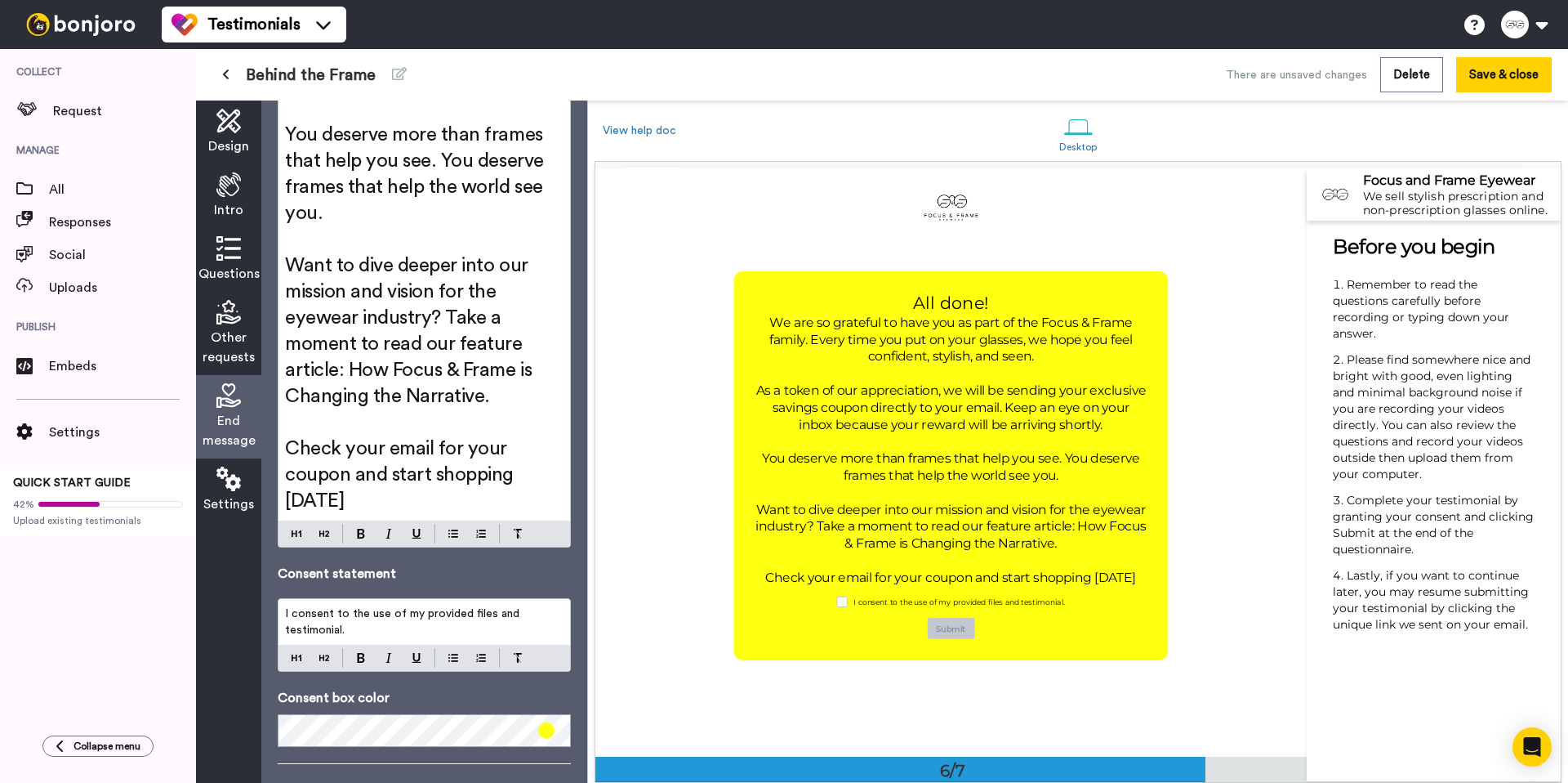
scroll to position [478, 0]
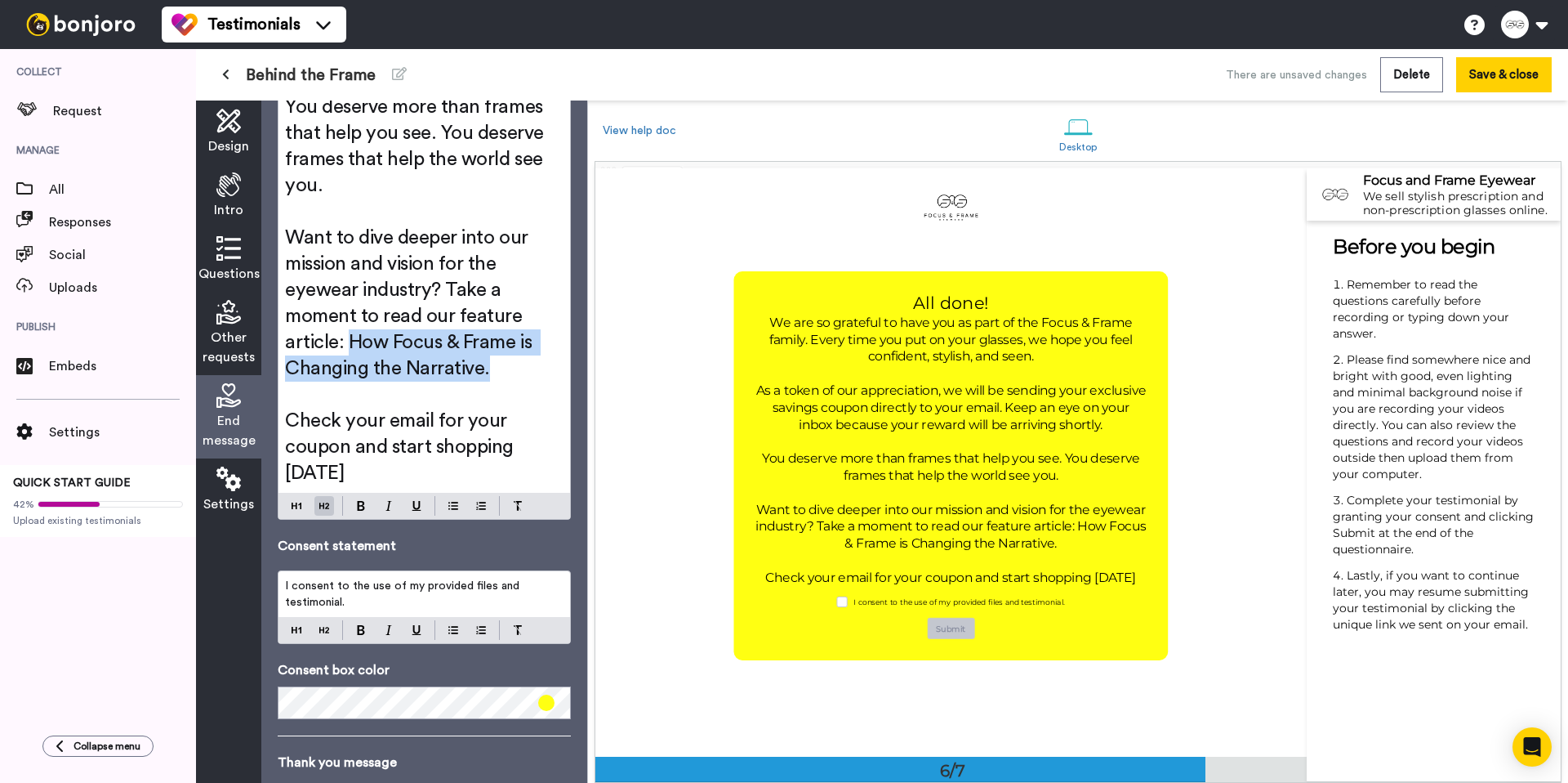
drag, startPoint x: 348, startPoint y: 342, endPoint x: 506, endPoint y: 368, distance: 160.1
click at [506, 368] on h2 "Want to dive deeper into our mission and vision for the eyewear industry? Take …" at bounding box center [425, 303] width 279 height 157
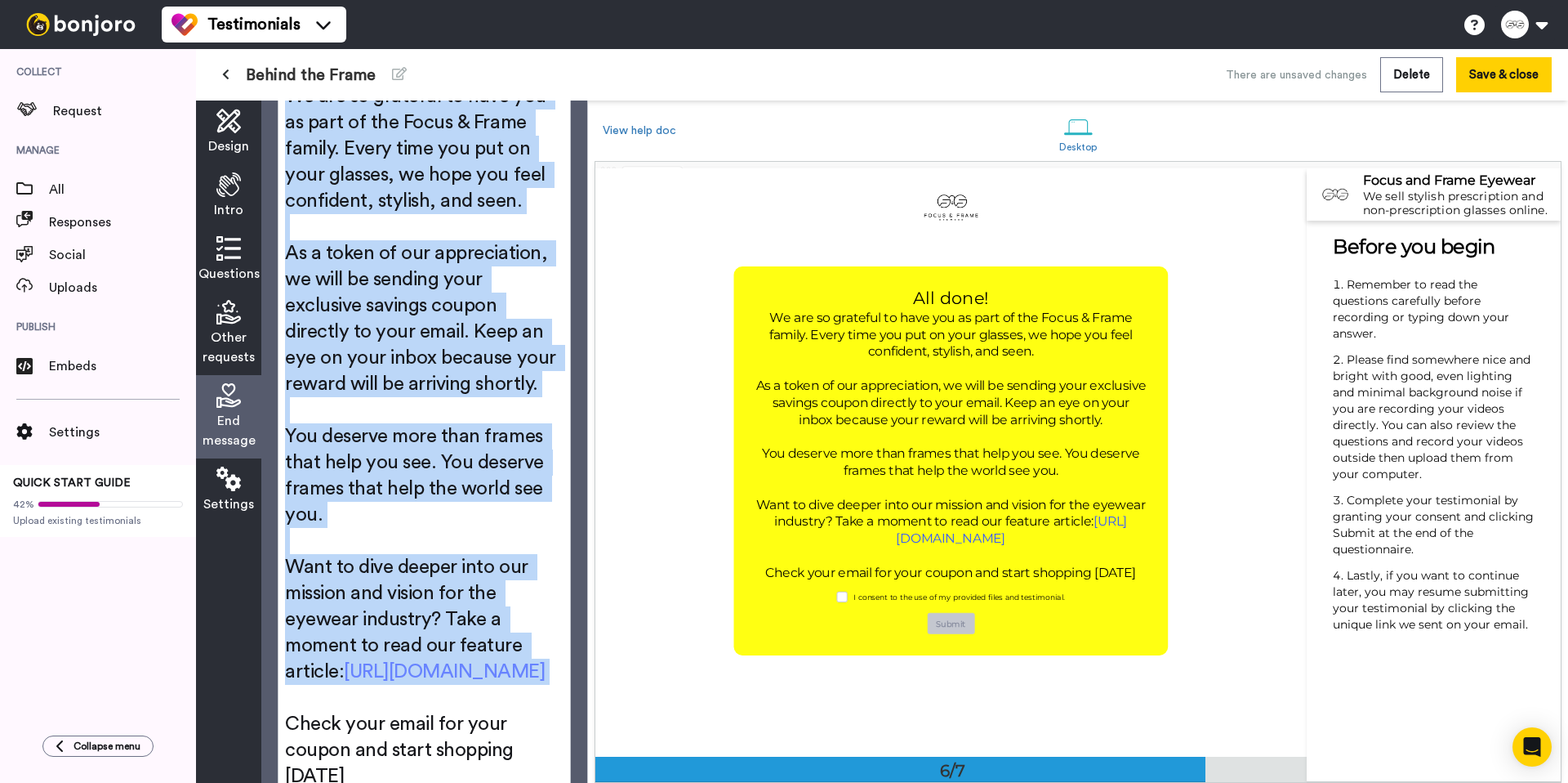
scroll to position [179, 0]
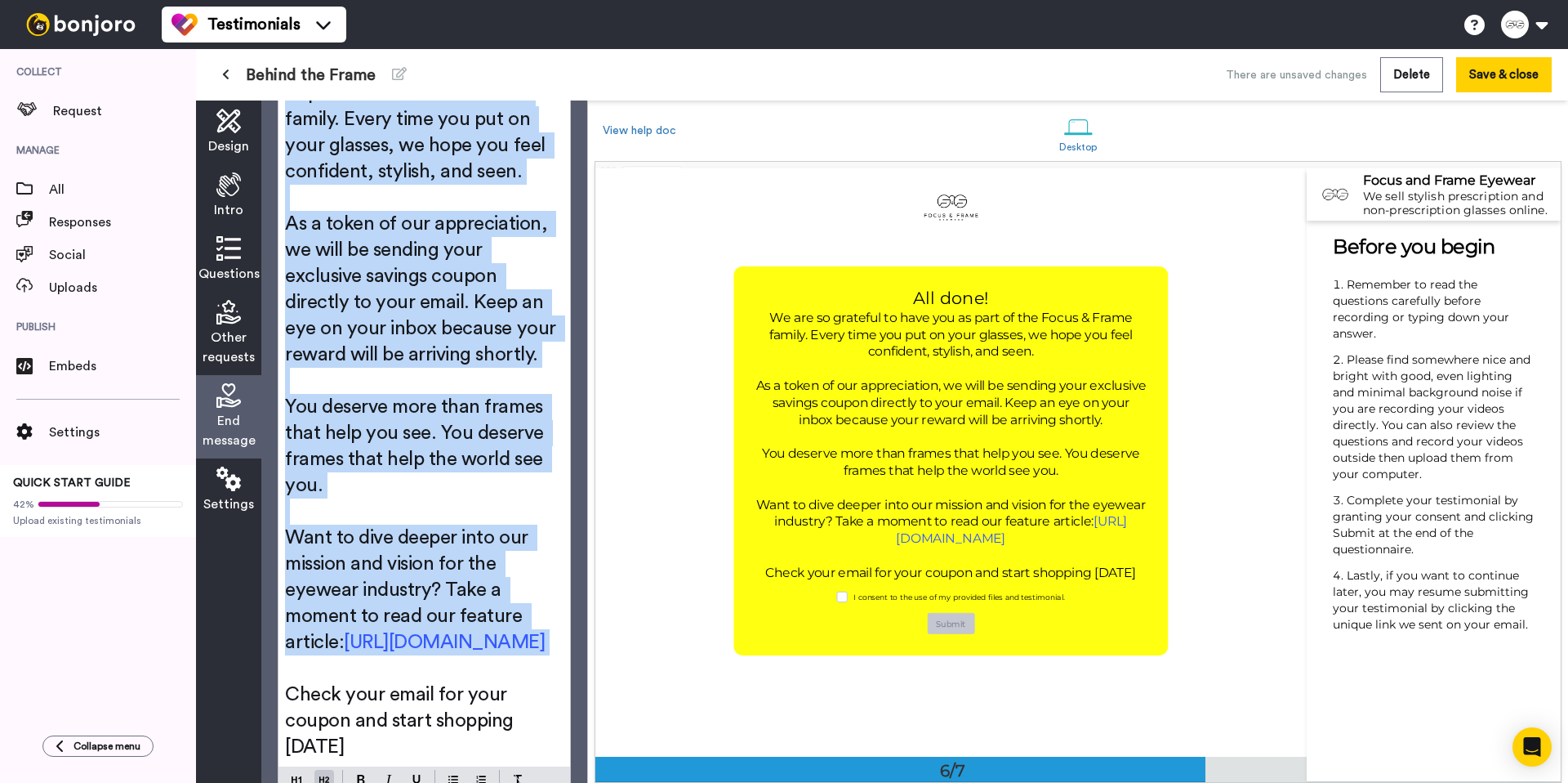
drag, startPoint x: 286, startPoint y: 244, endPoint x: 463, endPoint y: 646, distance: 439.2
click at [464, 645] on div "All done! We are so grateful to have you as part of the Focus & Frame family. E…" at bounding box center [425, 390] width 292 height 751
paste div
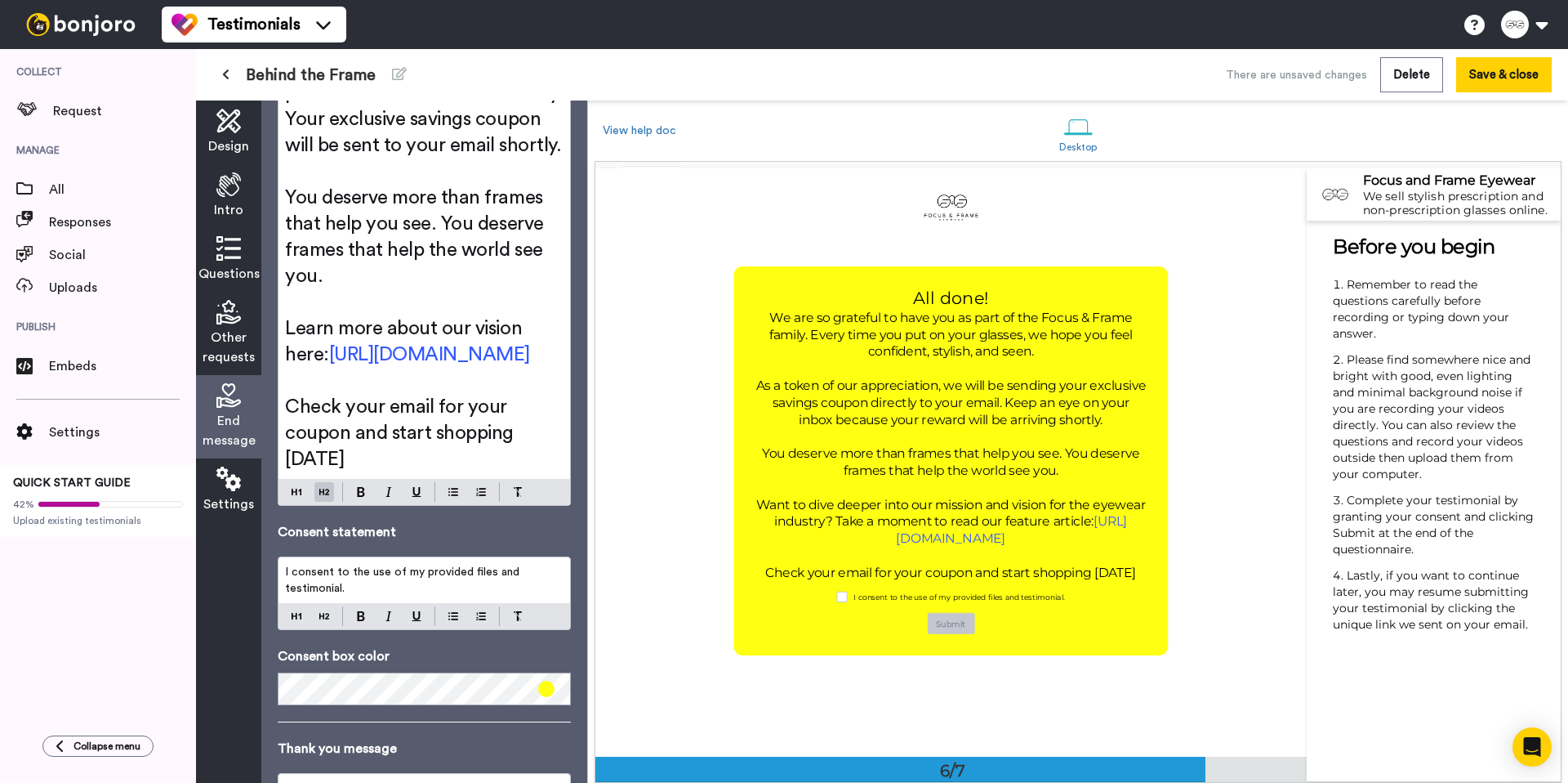
scroll to position [2978, 0]
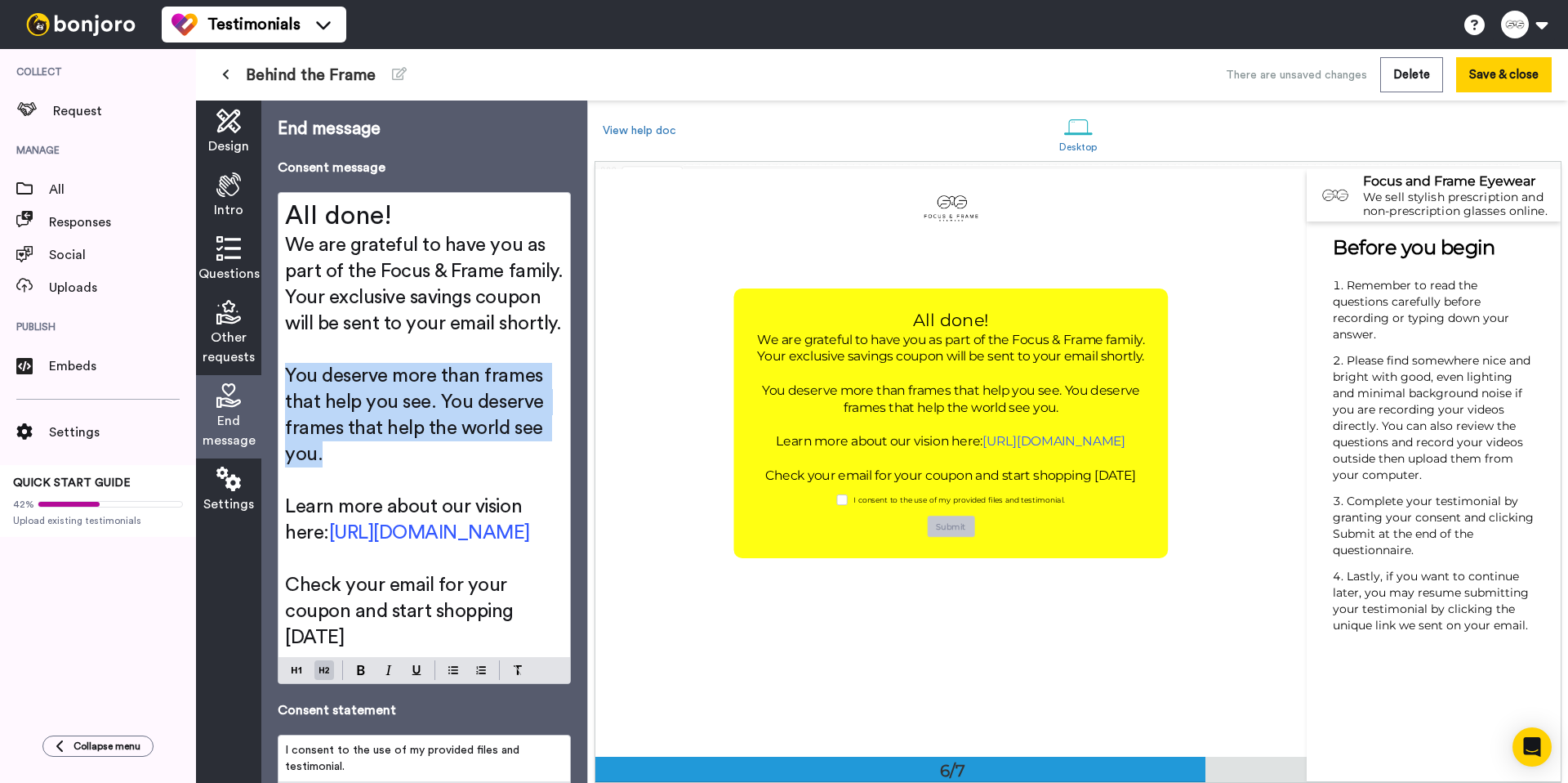
drag, startPoint x: 371, startPoint y: 456, endPoint x: 282, endPoint y: 385, distance: 113.9
click at [282, 385] on div "All done! We are grateful to have you as part of the Focus & Frame family. Your…" at bounding box center [425, 425] width 292 height 464
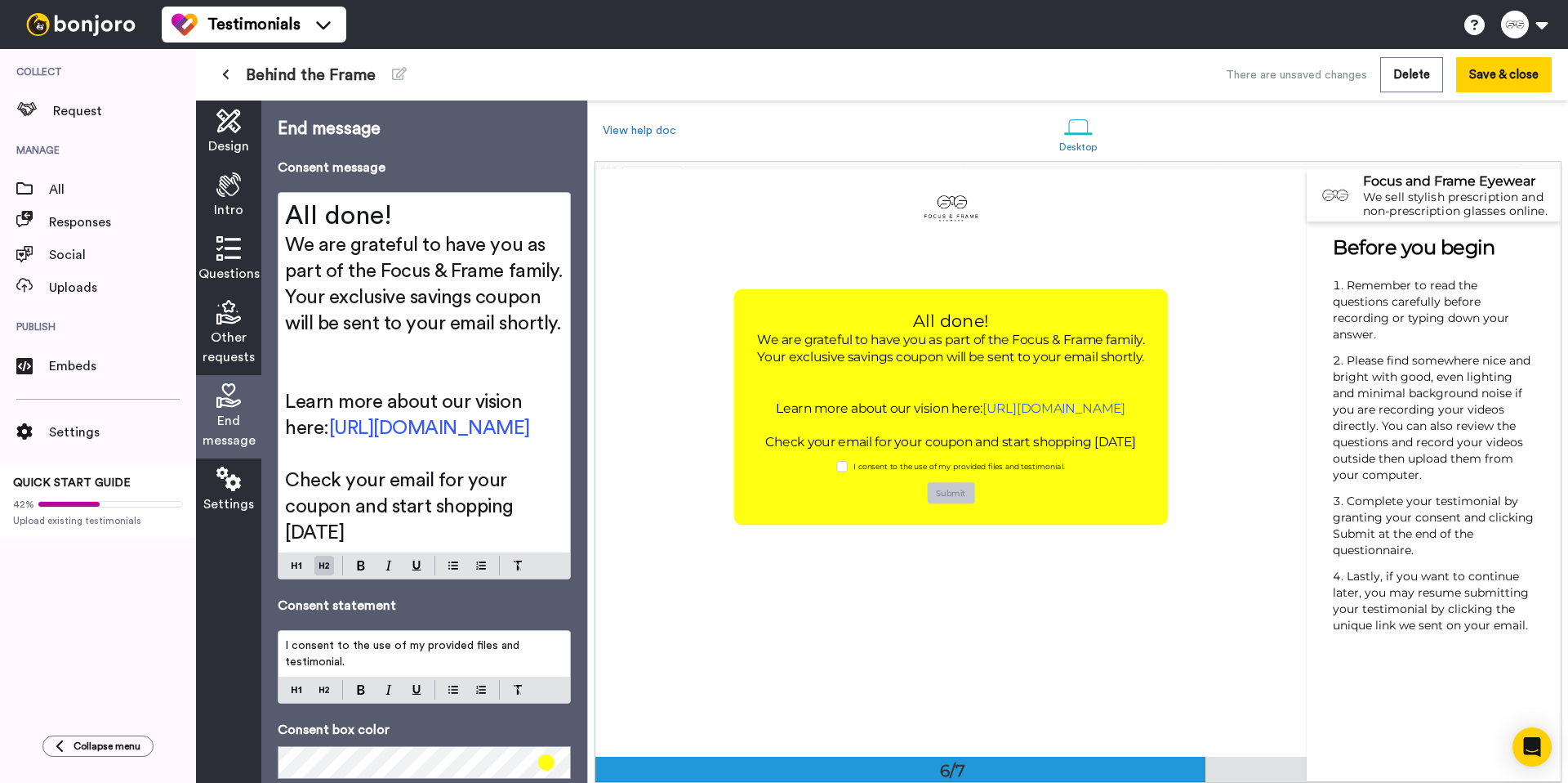
scroll to position [3003, 0]
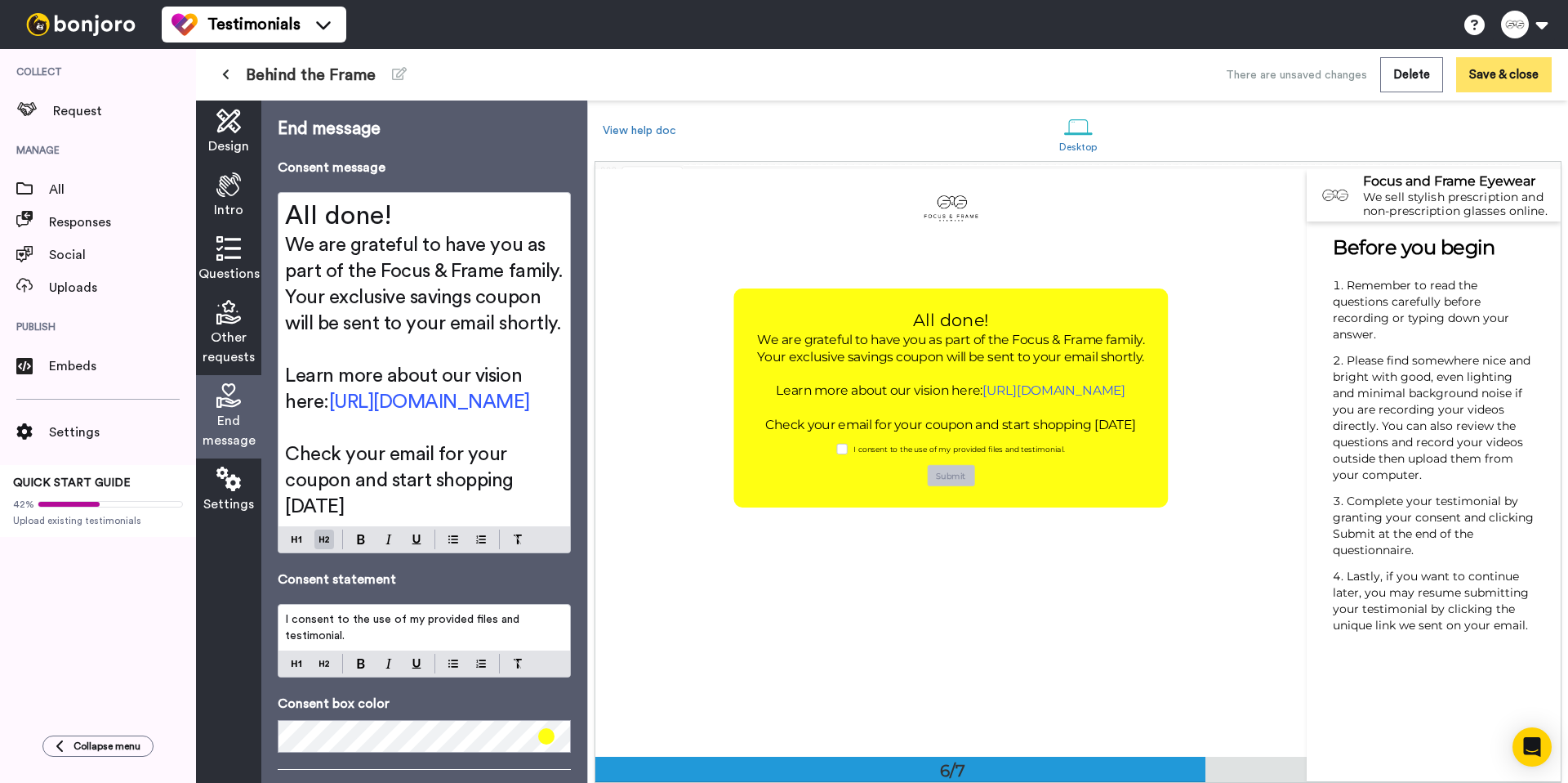
click at [1511, 79] on button "Save & close" at bounding box center [1504, 74] width 95 height 35
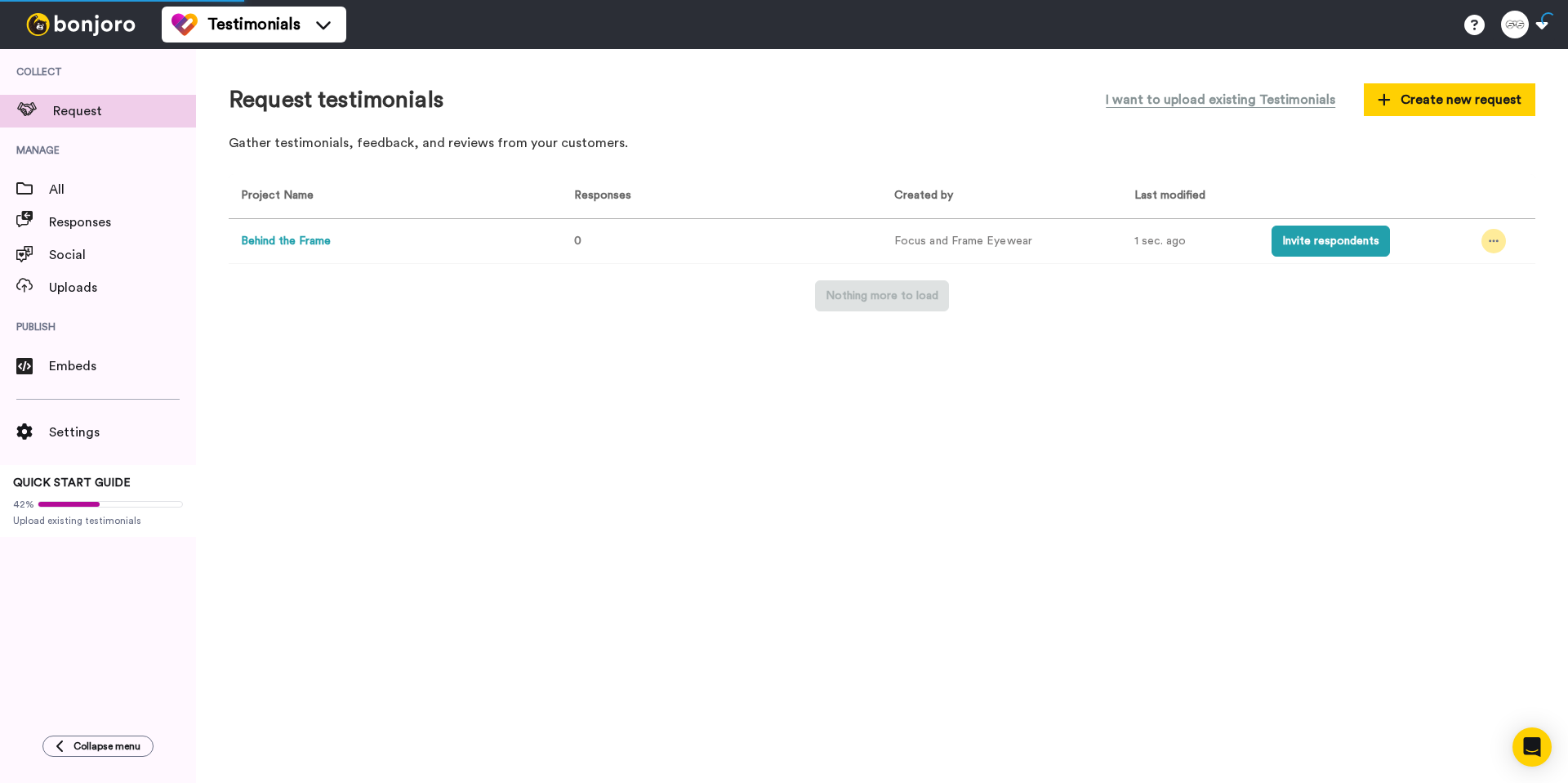
click at [1489, 240] on icon at bounding box center [1494, 241] width 10 height 11
click at [1480, 360] on span "Edit project" at bounding box center [1455, 360] width 63 height 11
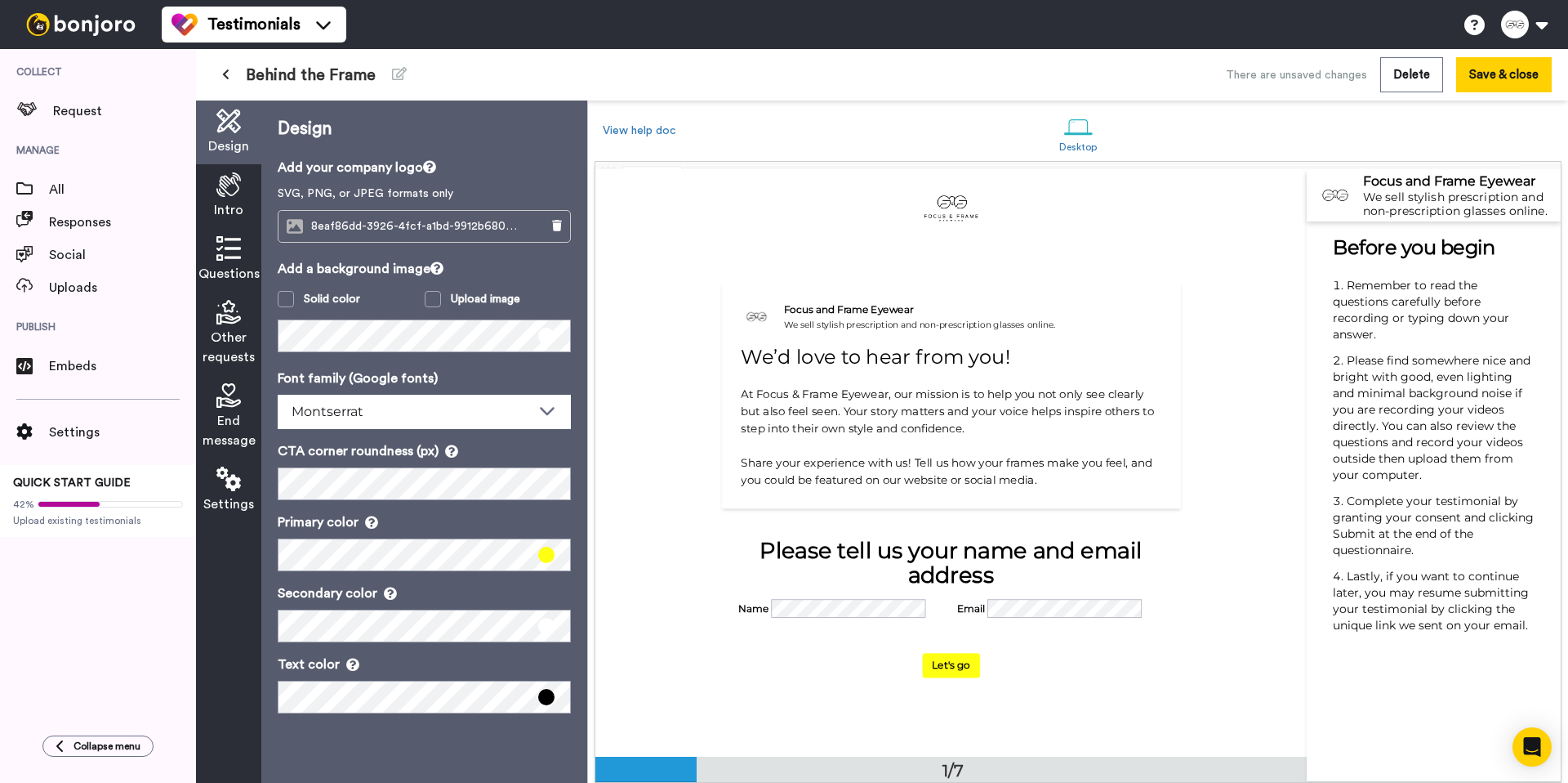
click at [413, 234] on span "8eaf86dd-3926-4fcf-a1bd-9912b68062ce.png" at bounding box center [418, 226] width 215 height 14
click at [233, 420] on span "End message" at bounding box center [229, 430] width 53 height 39
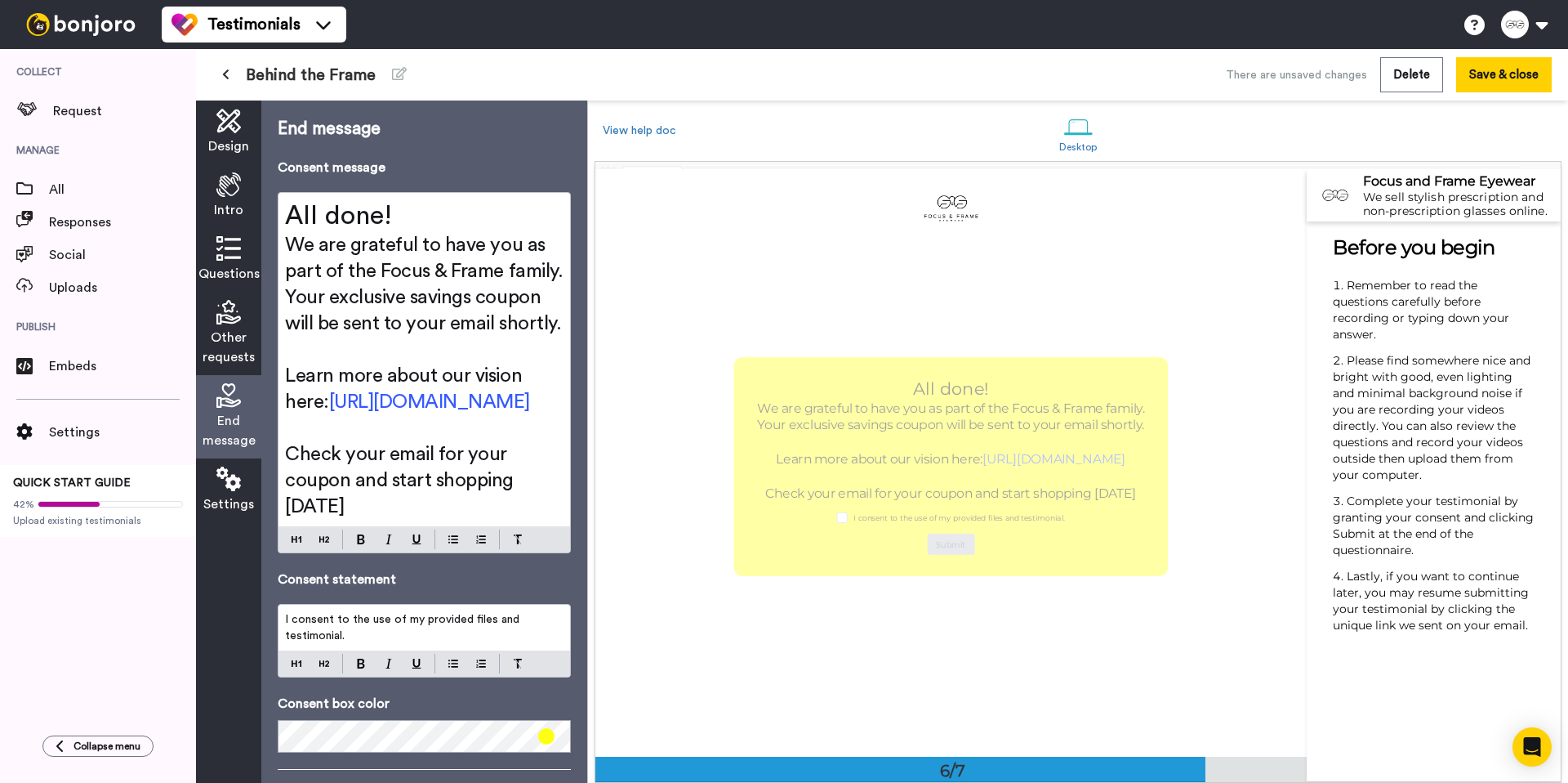
scroll to position [2935, 0]
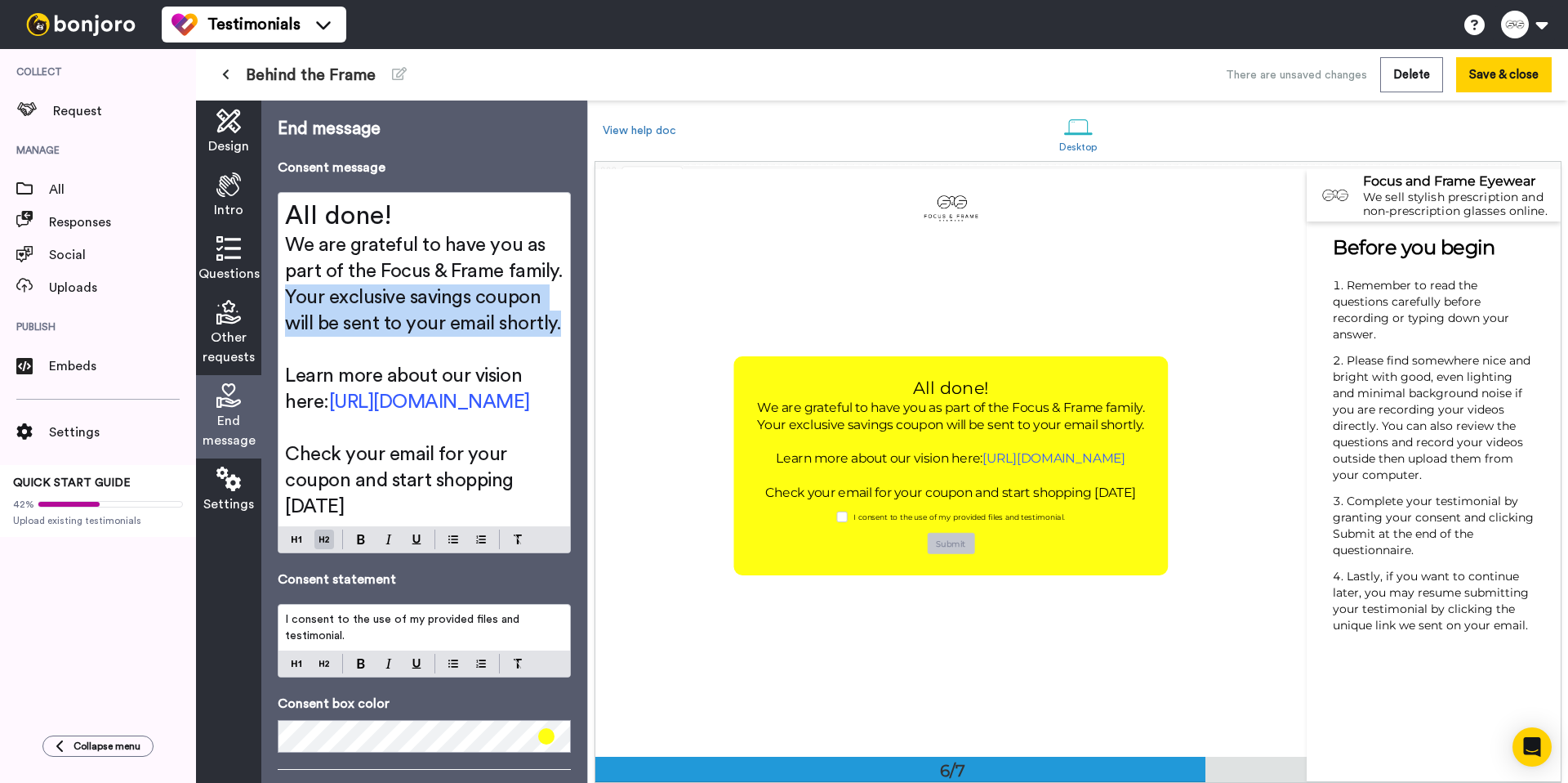
drag, startPoint x: 286, startPoint y: 297, endPoint x: 567, endPoint y: 328, distance: 282.7
click at [567, 328] on div "All done! We are grateful to have you as part of the Focus & Frame family. Your…" at bounding box center [425, 359] width 292 height 333
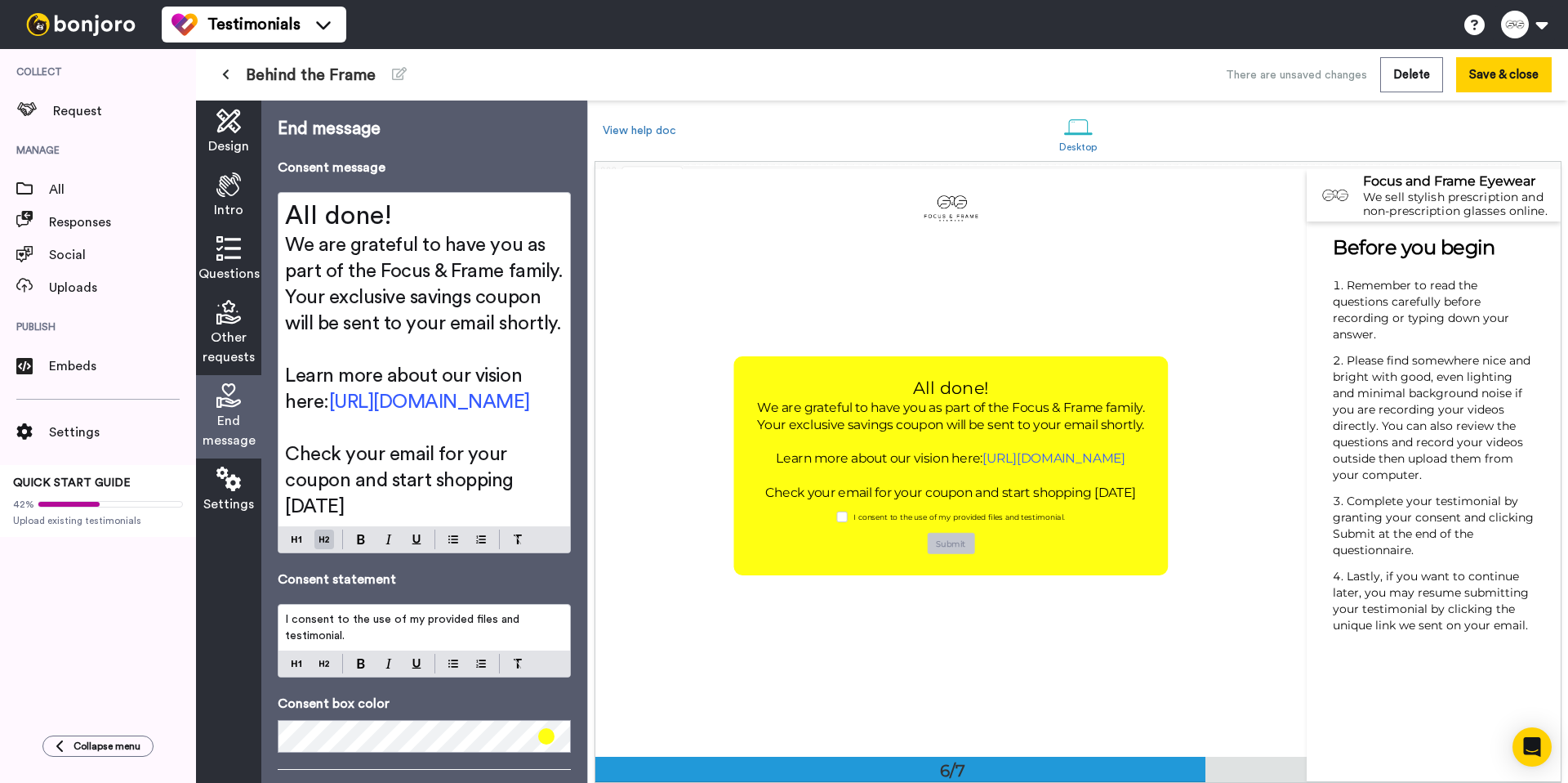
scroll to position [2943, 0]
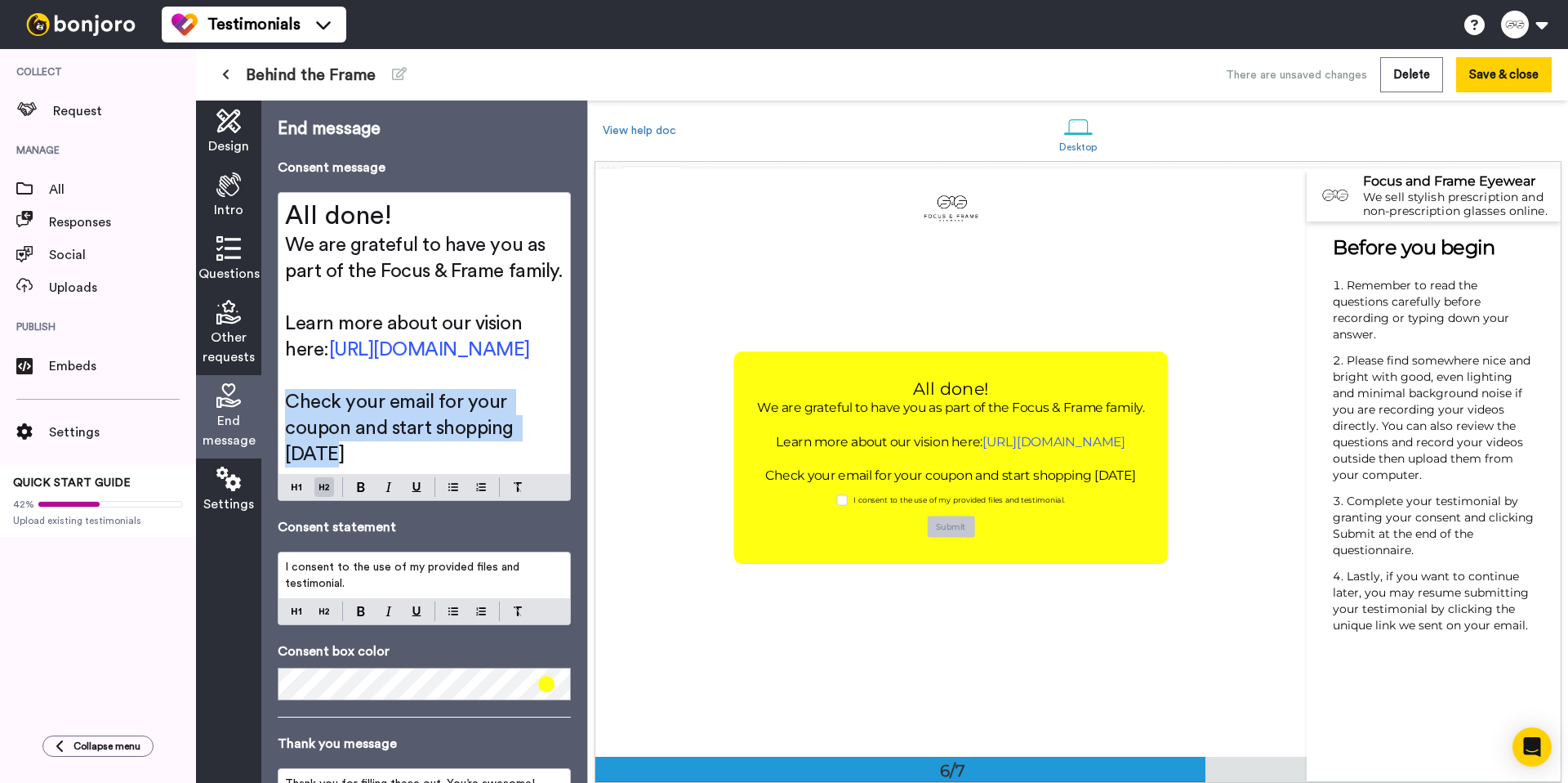
drag, startPoint x: 320, startPoint y: 528, endPoint x: 285, endPoint y: 482, distance: 57.8
click at [285, 467] on h2 "Check your email for your coupon and start shopping today" at bounding box center [425, 428] width 279 height 78
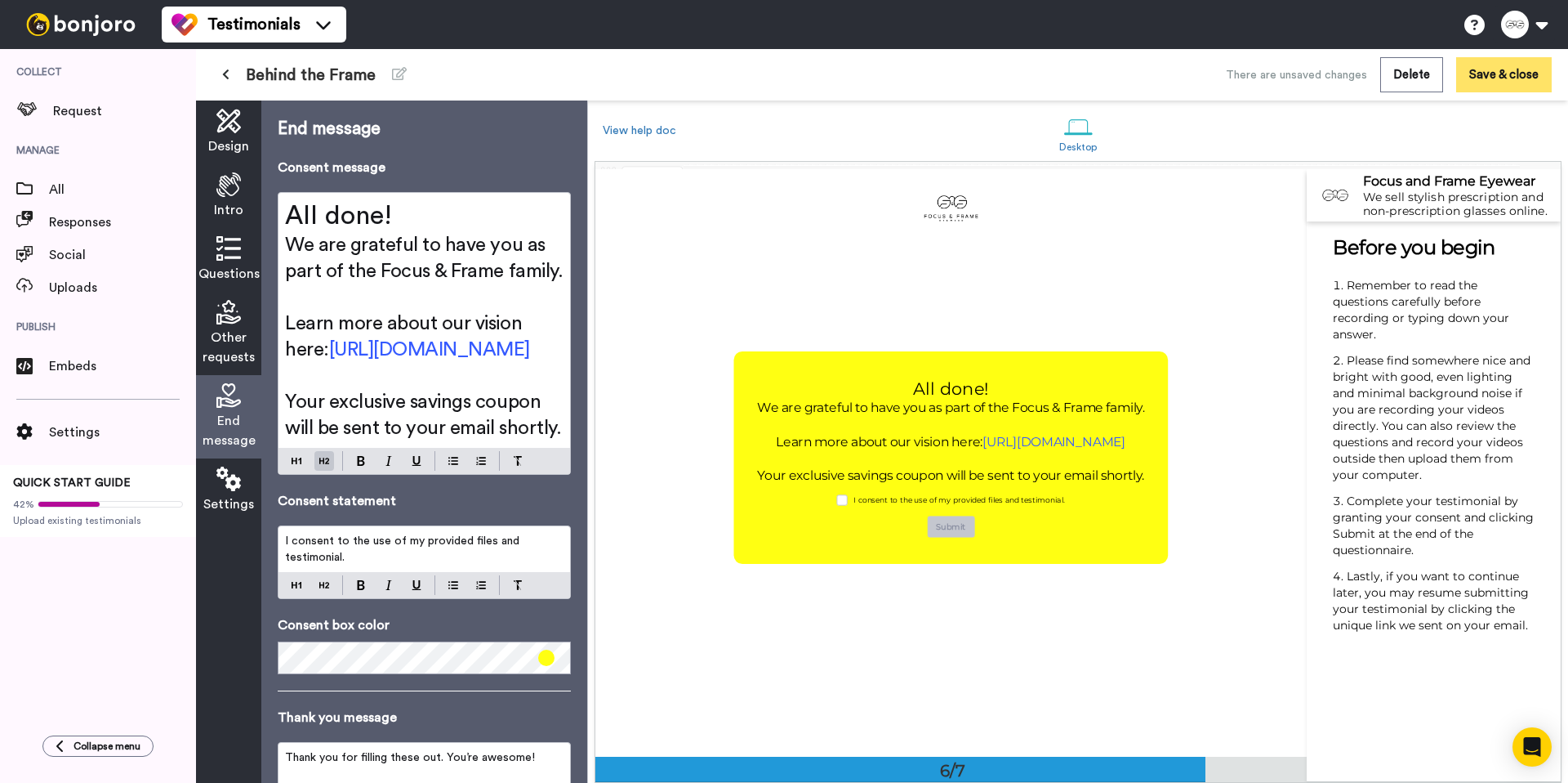
click at [1491, 67] on button "Save & close" at bounding box center [1504, 74] width 95 height 35
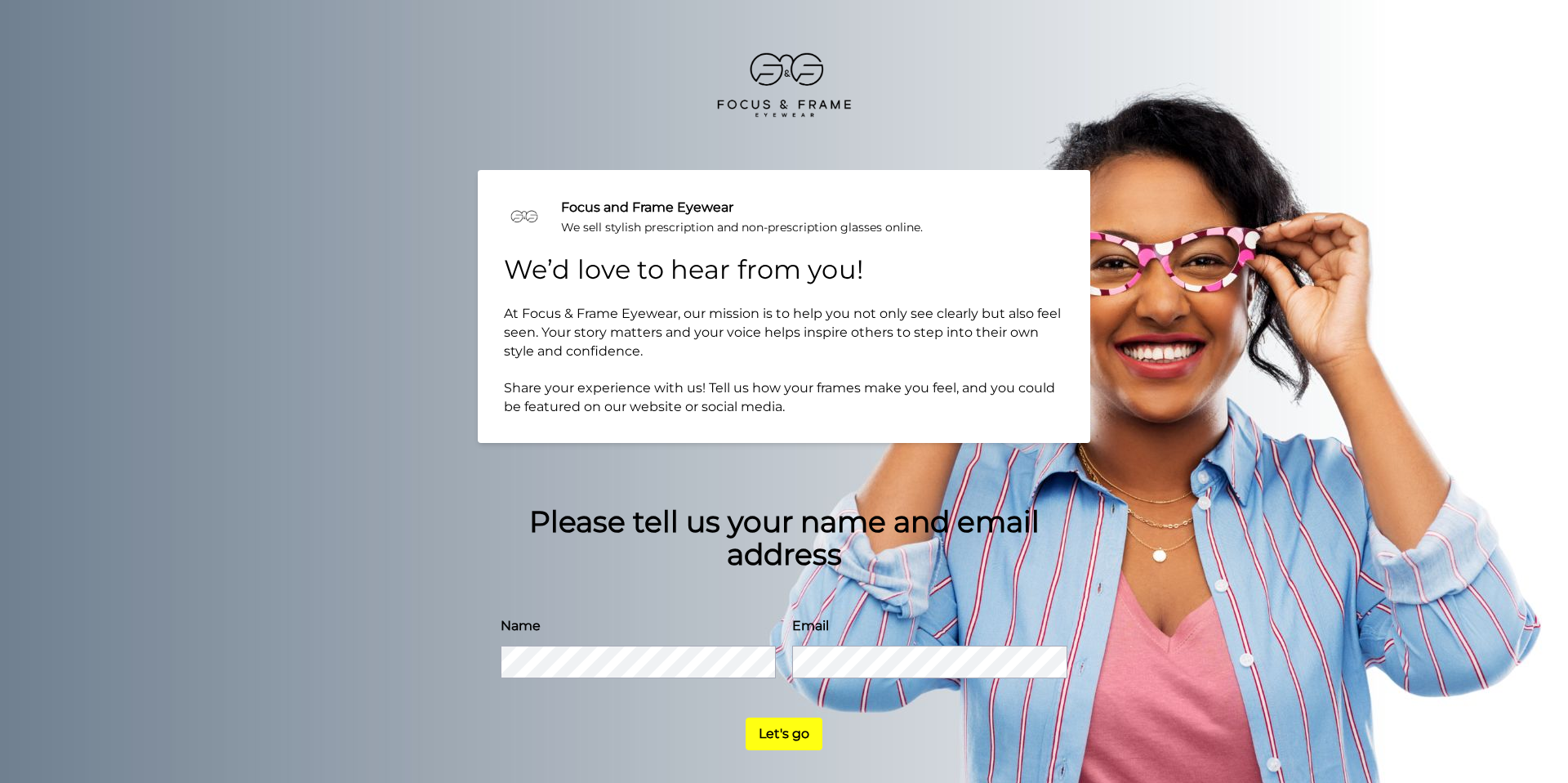
click at [781, 739] on button "Let's go" at bounding box center [784, 733] width 76 height 32
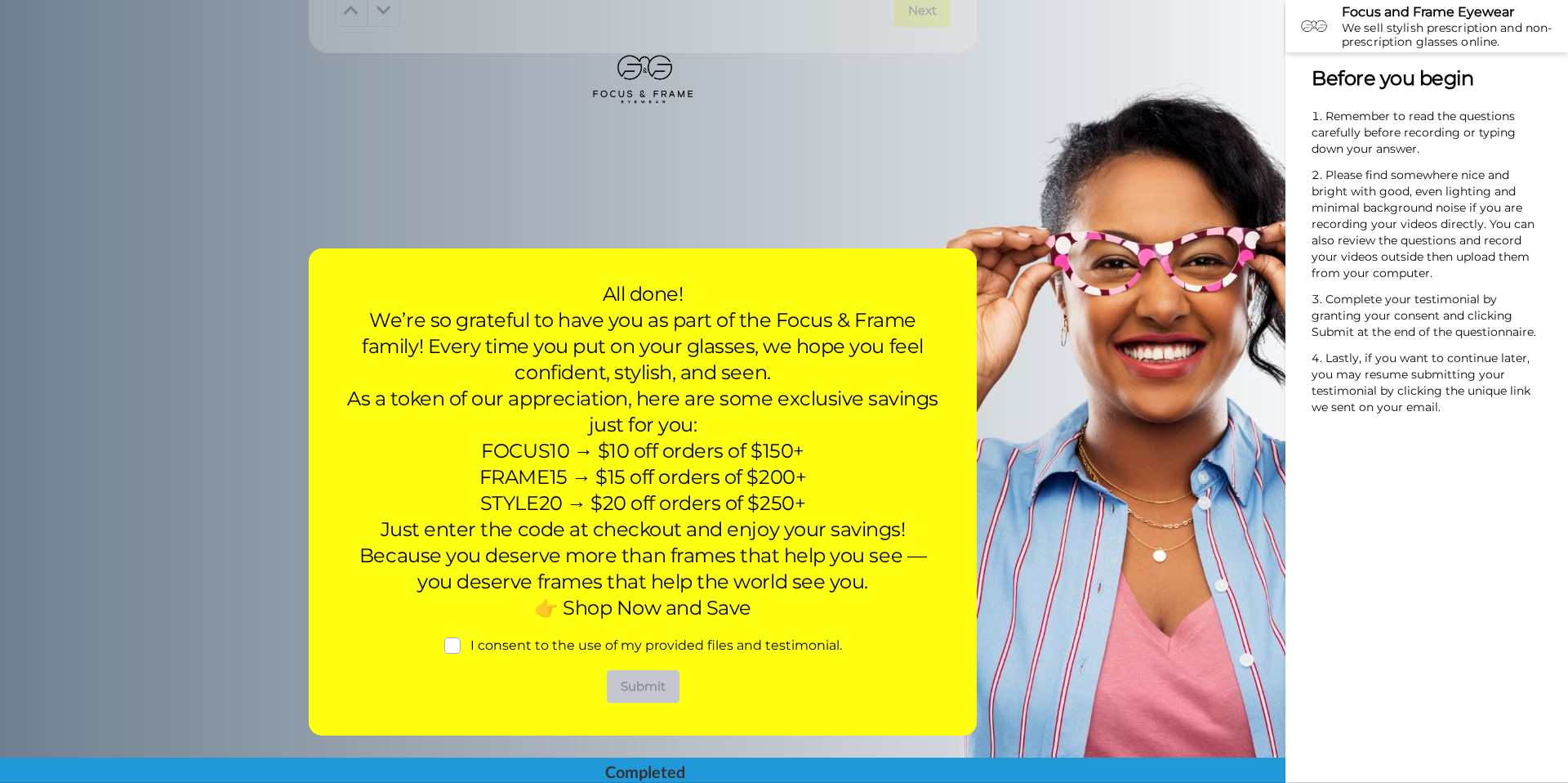
scroll to position [2783, 0]
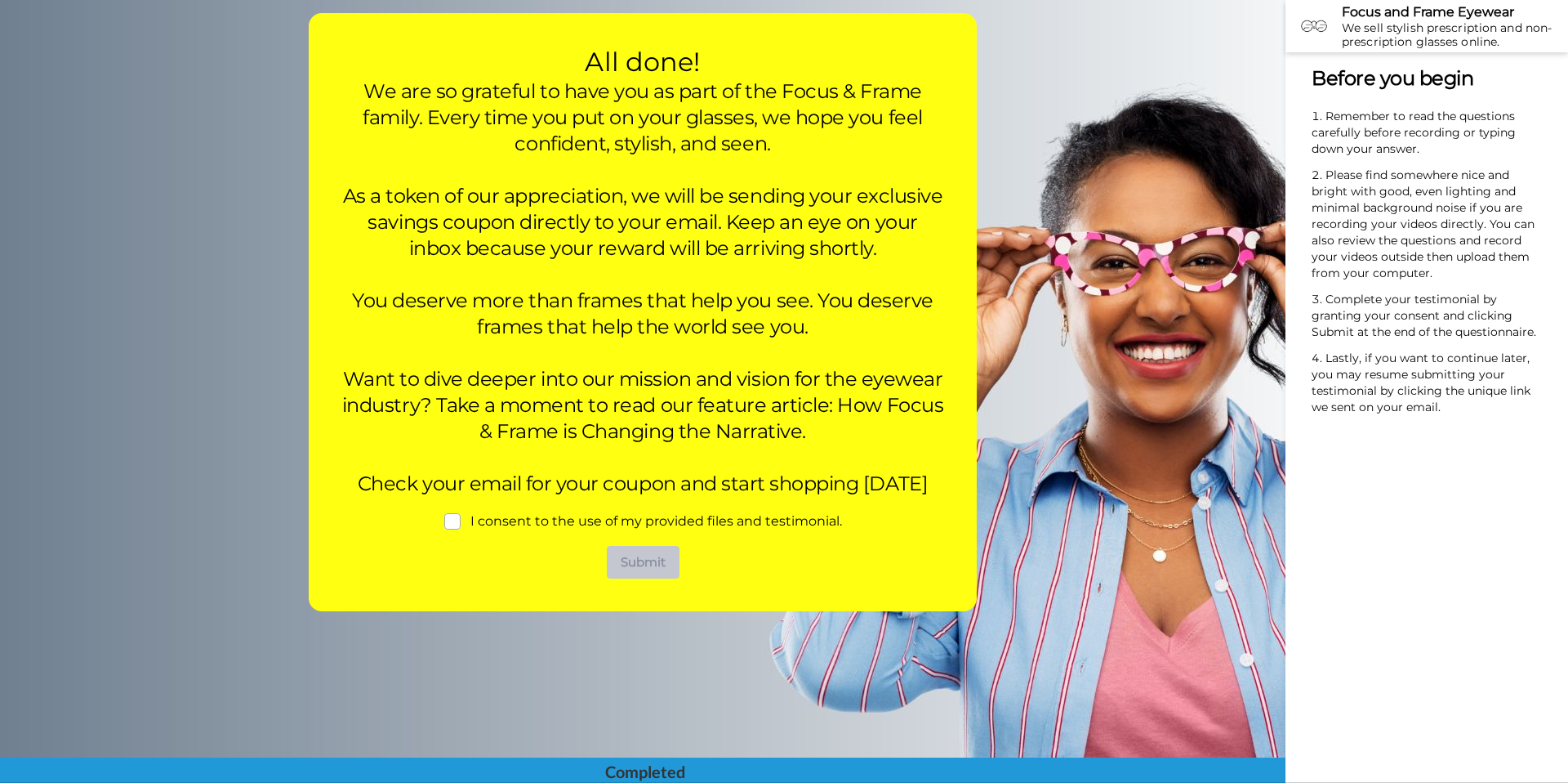
scroll to position [3030, 0]
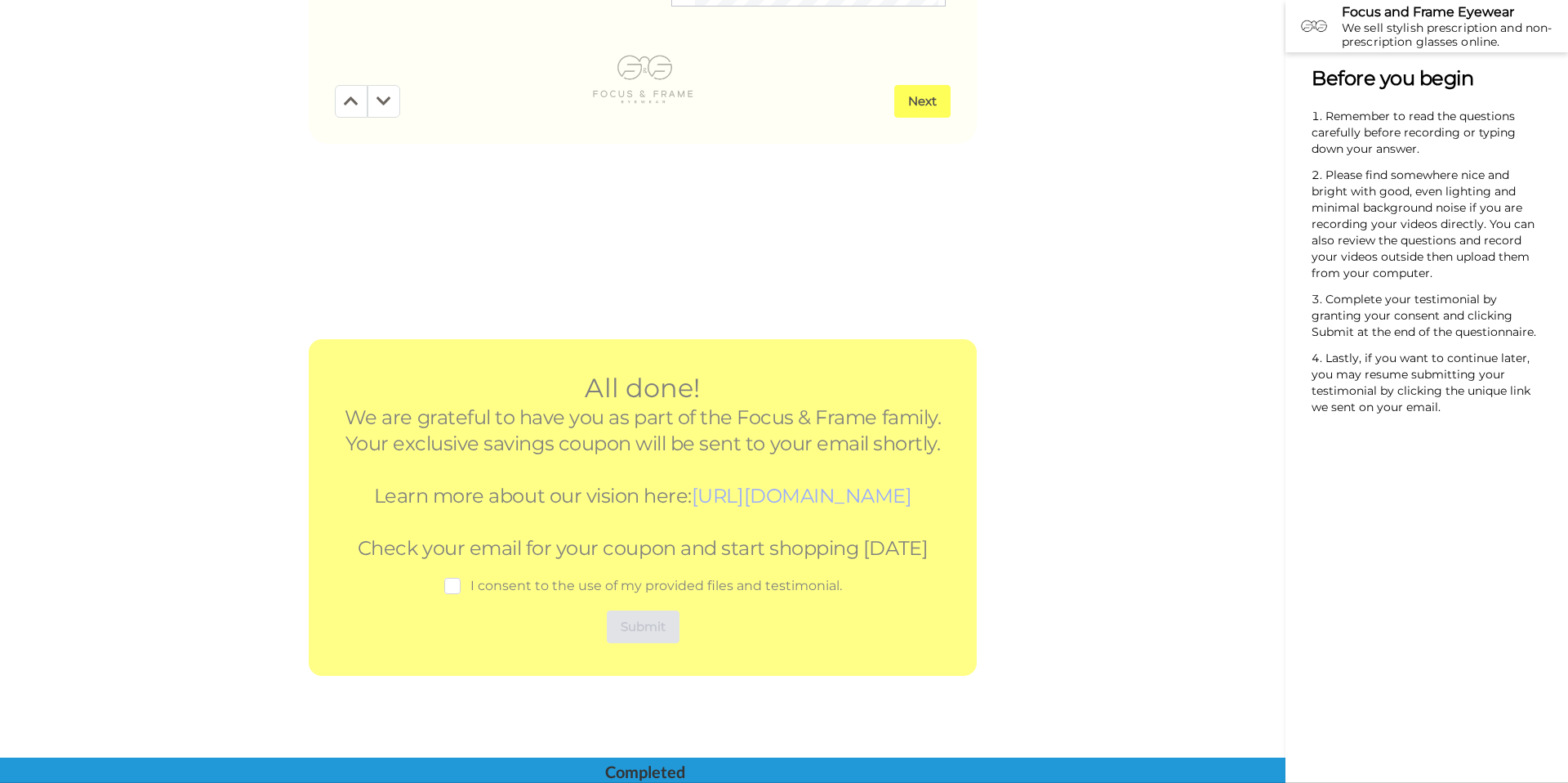
scroll to position [2715, 0]
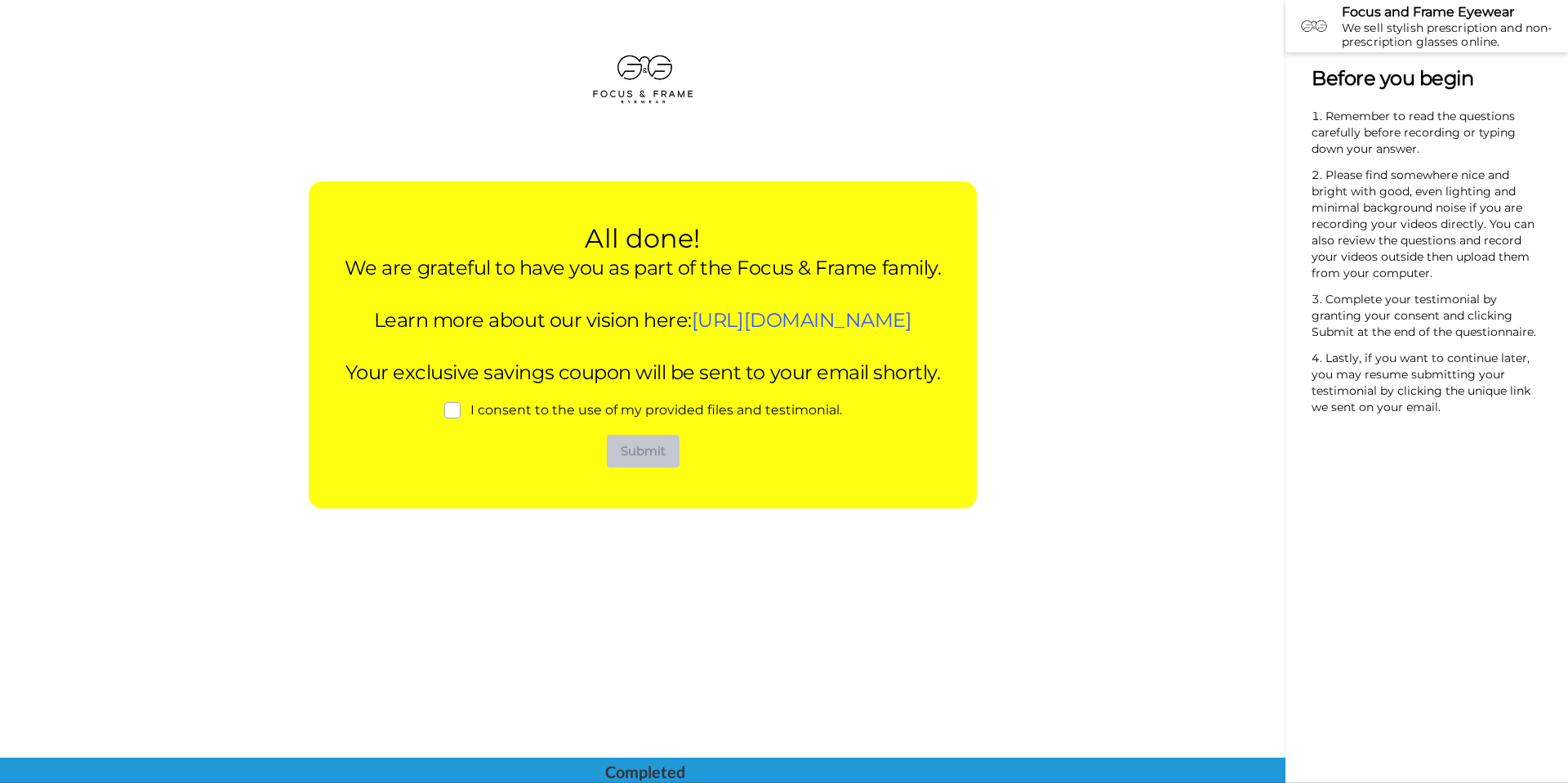
scroll to position [2839, 0]
